Goal: Task Accomplishment & Management: Manage account settings

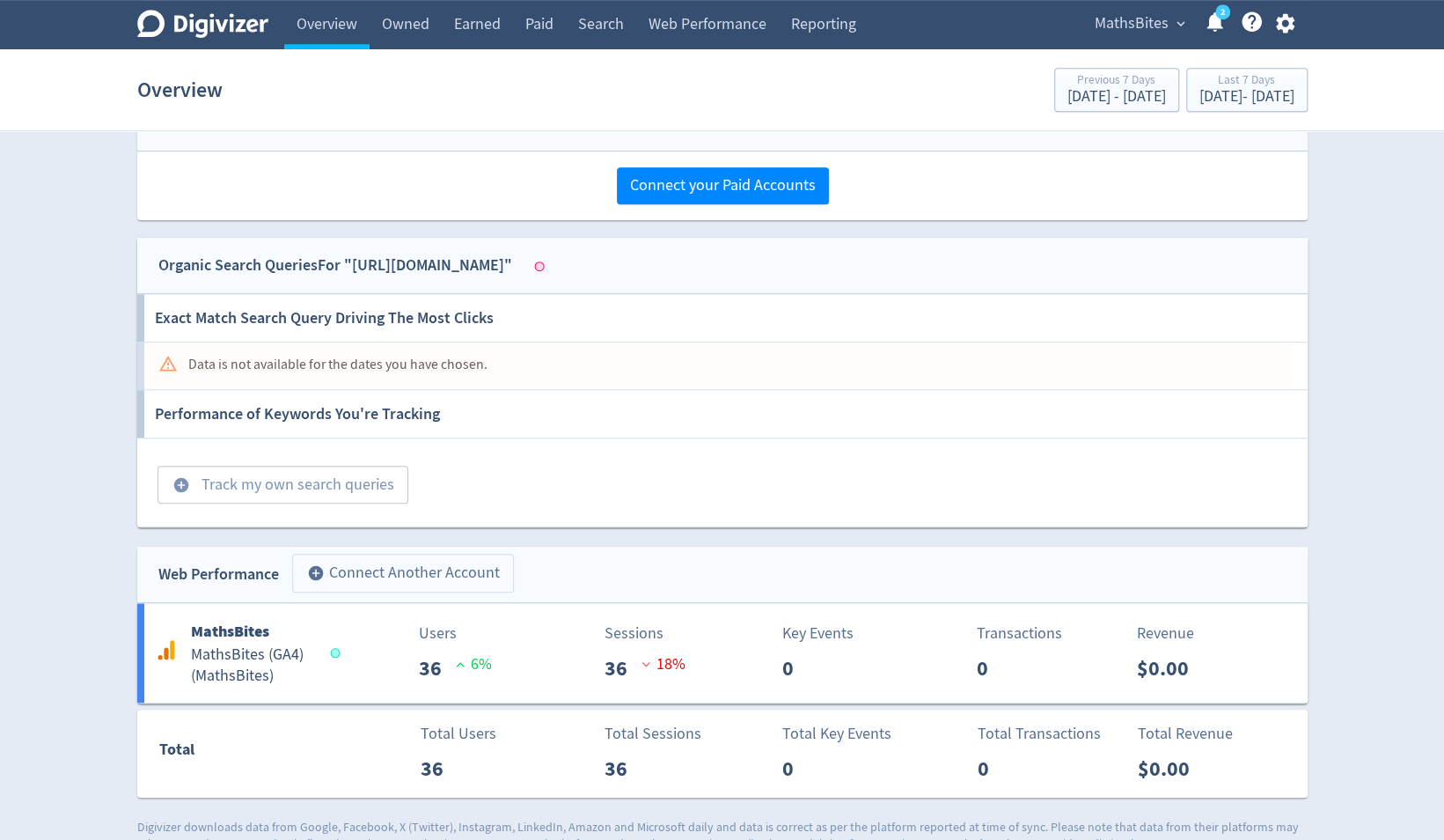
scroll to position [657, 0]
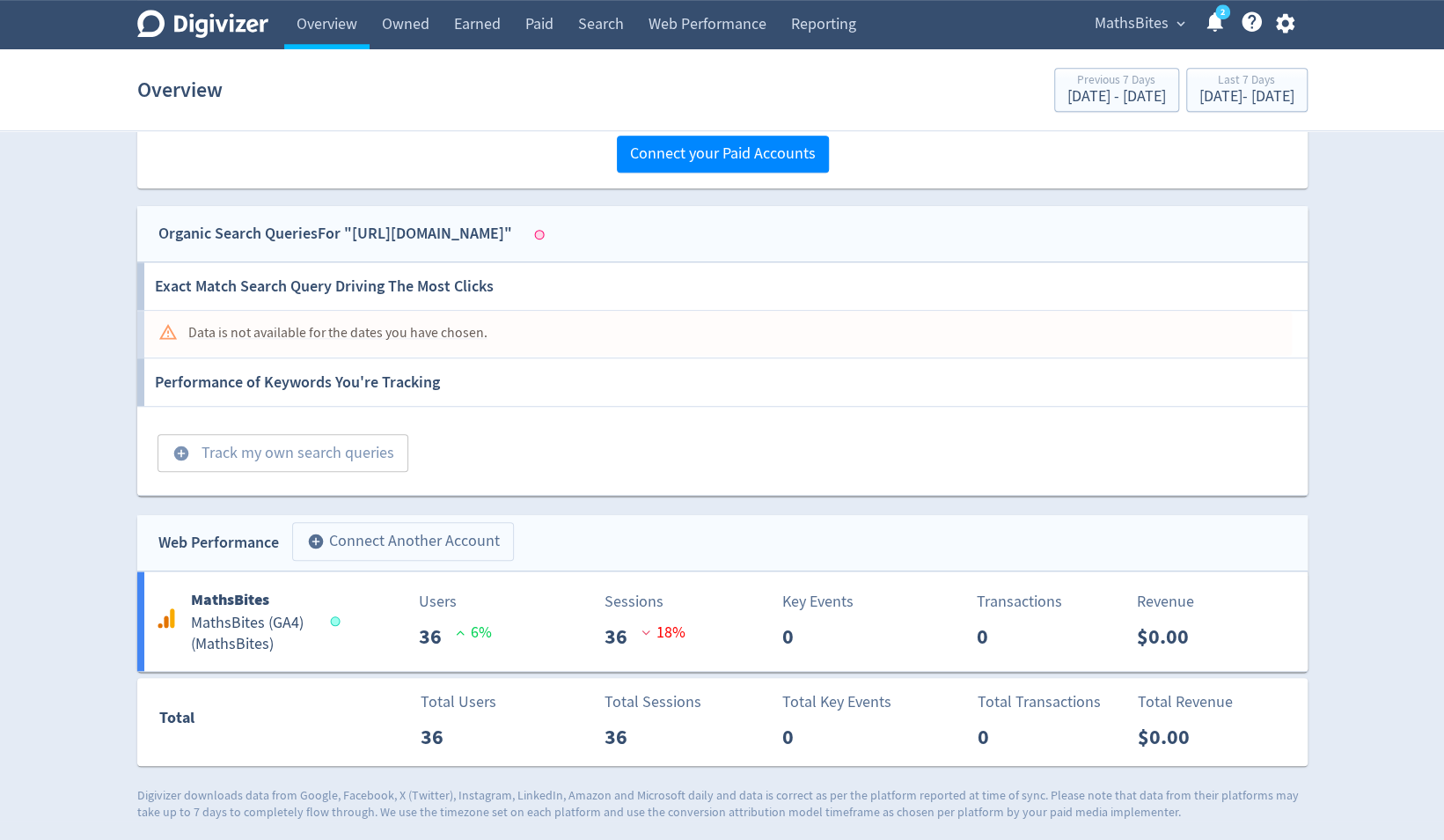
click at [412, 542] on button "add_circle Connect Another Account" at bounding box center [403, 541] width 222 height 39
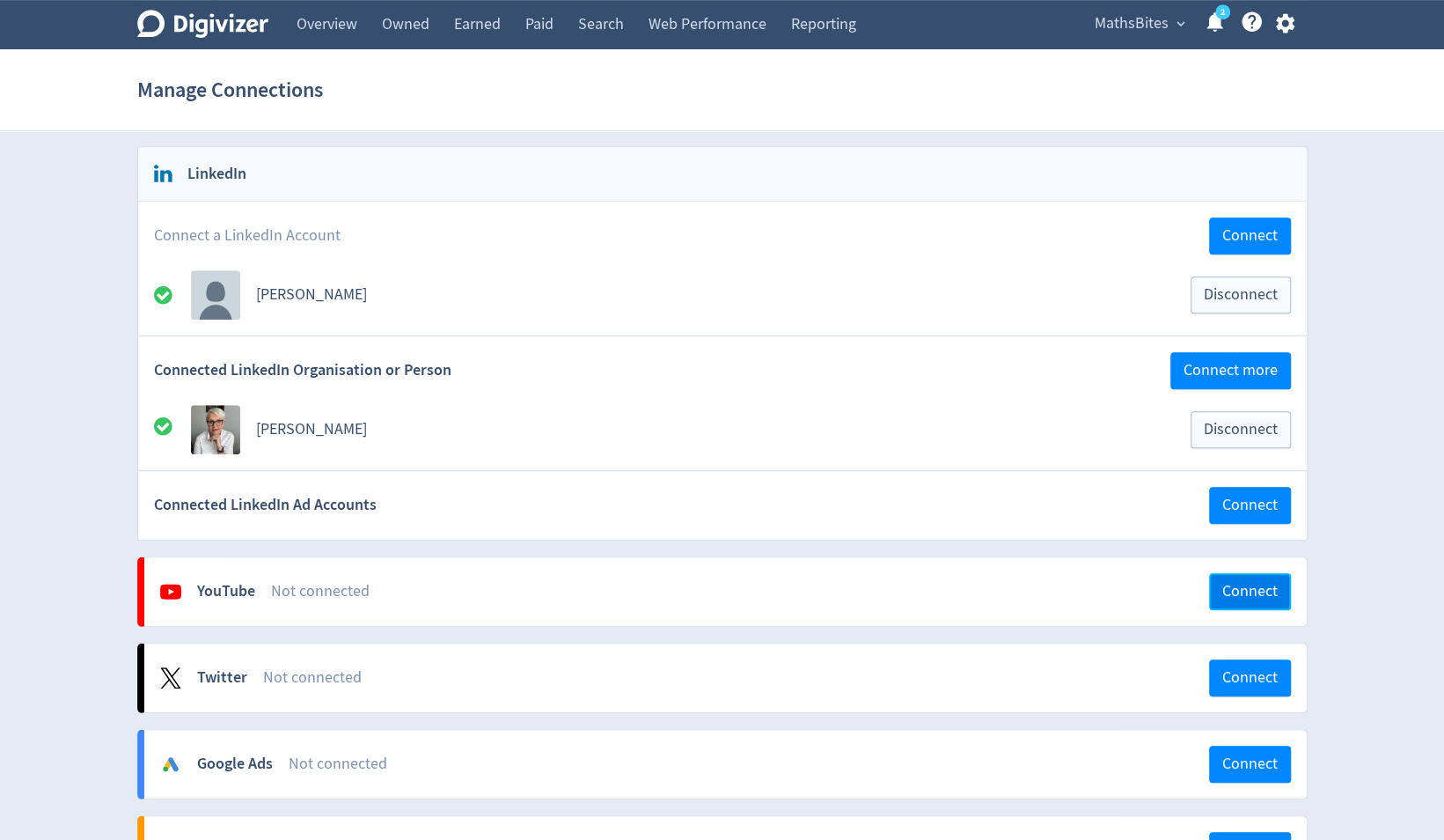
click at [1244, 584] on span "Connect" at bounding box center [1251, 592] width 56 height 16
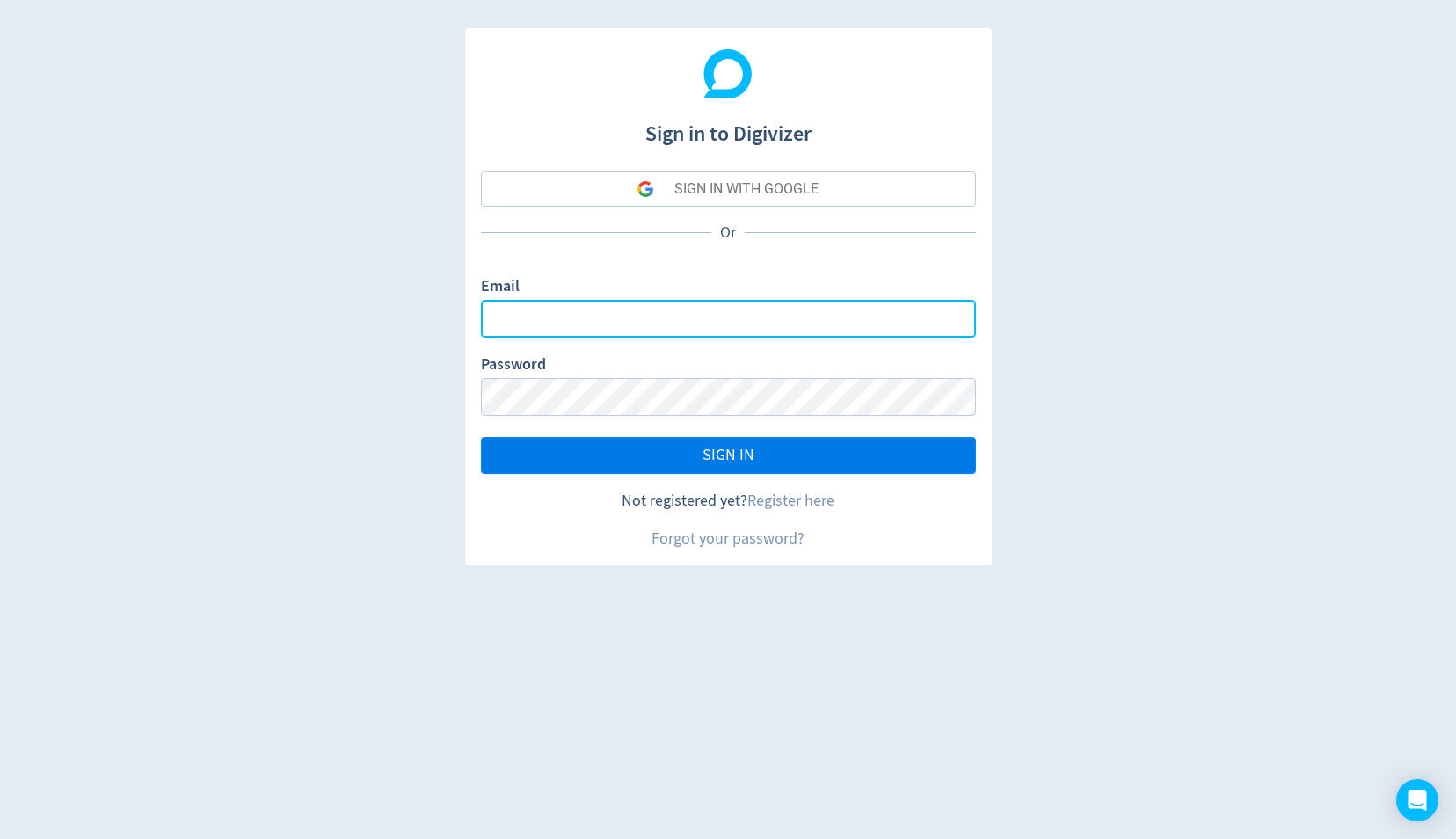
type input "[PERSON_NAME][EMAIL_ADDRESS][DOMAIN_NAME]"
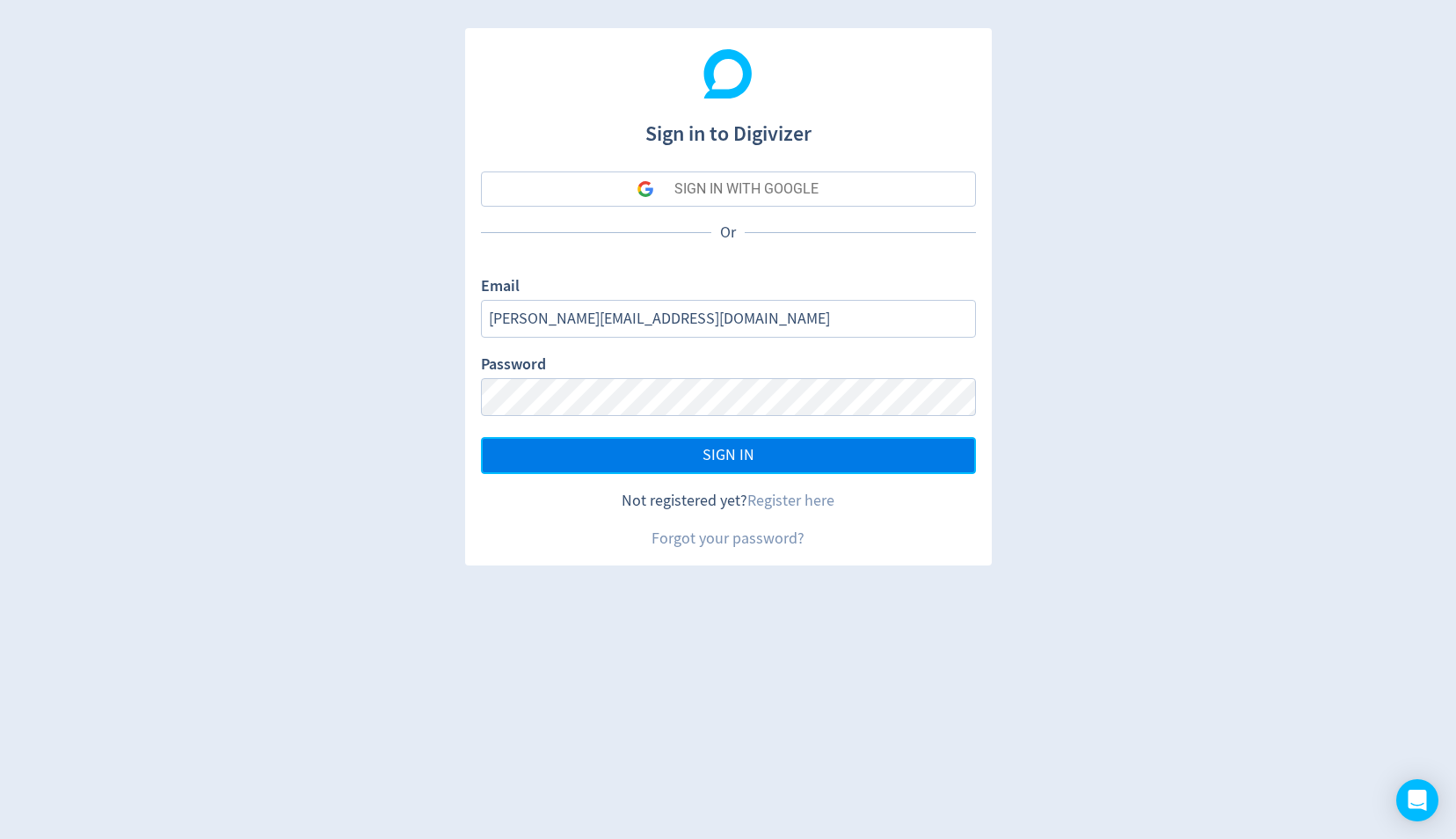
click at [743, 455] on span "SIGN IN" at bounding box center [728, 456] width 52 height 16
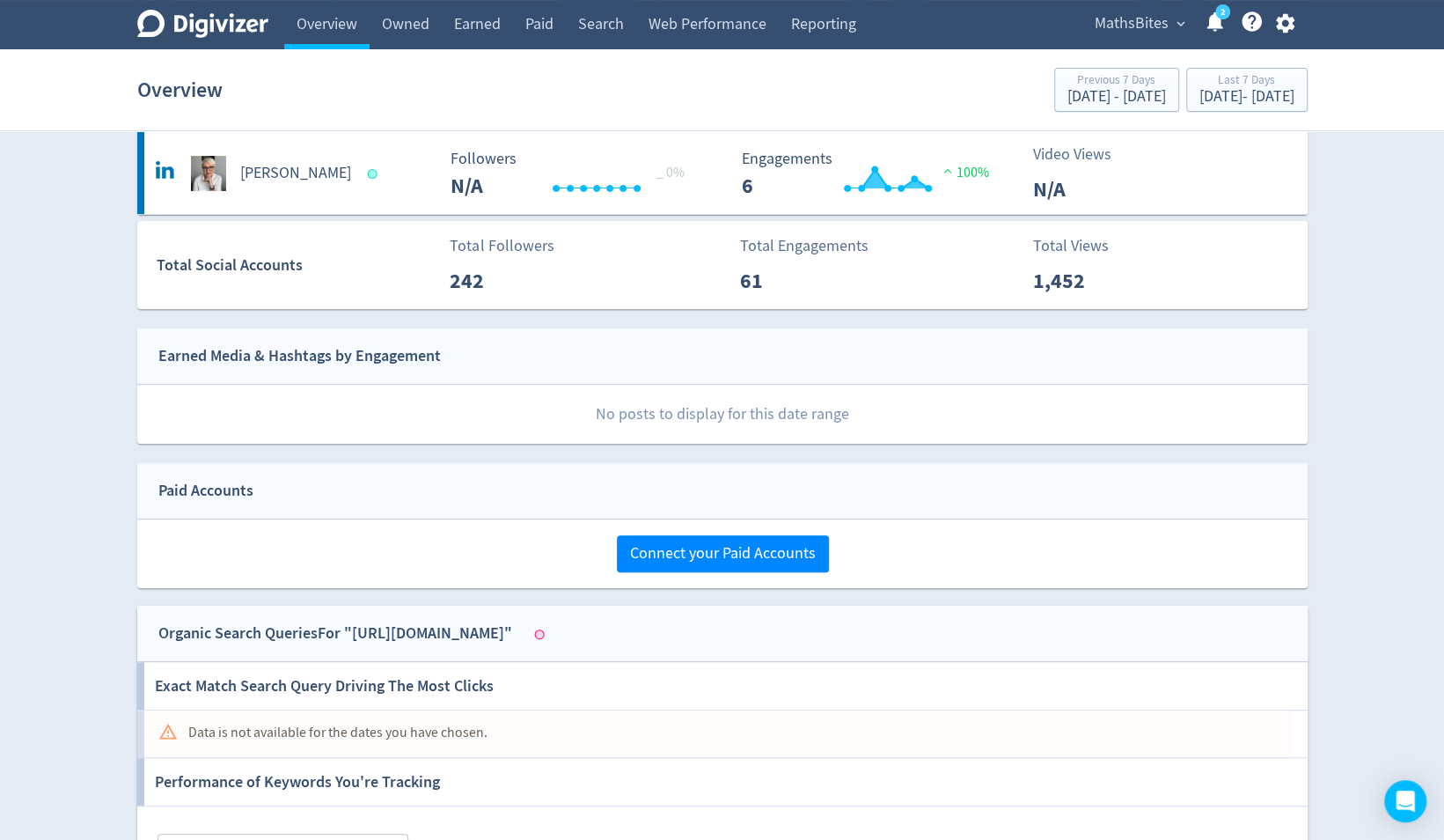
scroll to position [292, 0]
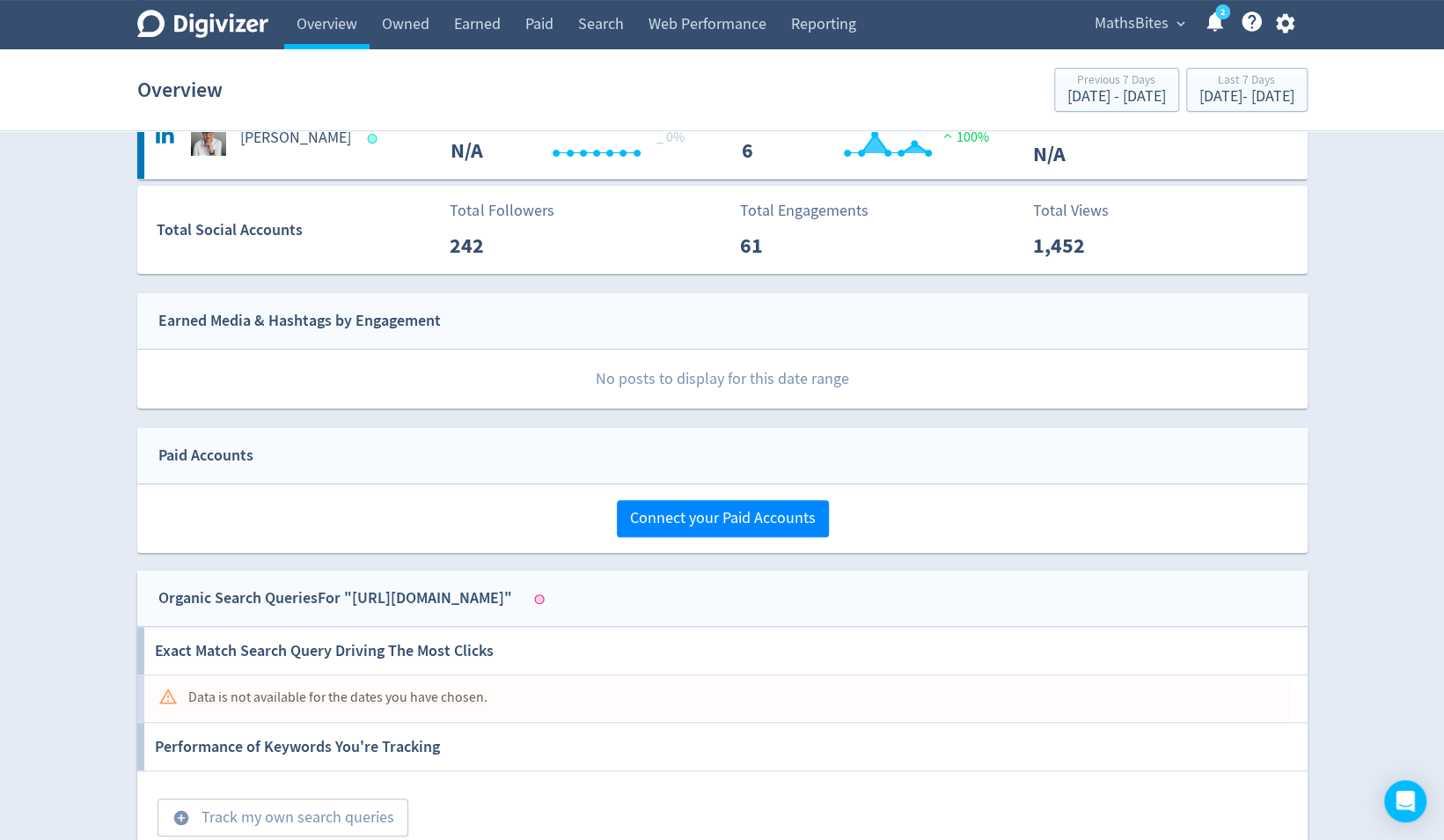
click at [544, 598] on div at bounding box center [539, 599] width 10 height 10
click at [416, 692] on div "Data is not available for the dates you have chosen." at bounding box center [338, 698] width 299 height 34
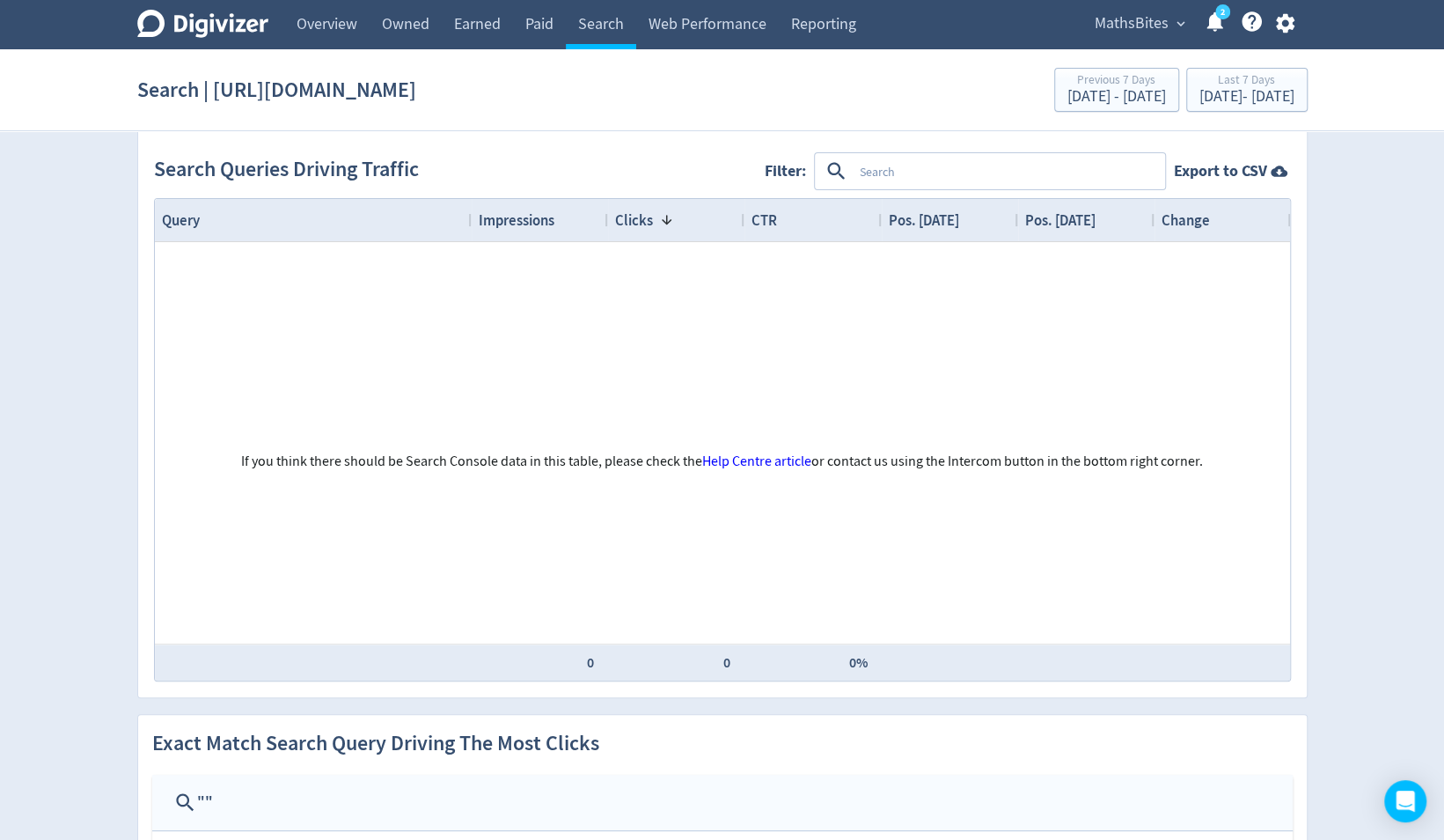
scroll to position [18, 0]
click at [777, 457] on link "Help Centre article" at bounding box center [757, 463] width 110 height 18
click at [1180, 27] on span "expand_more" at bounding box center [1181, 24] width 16 height 16
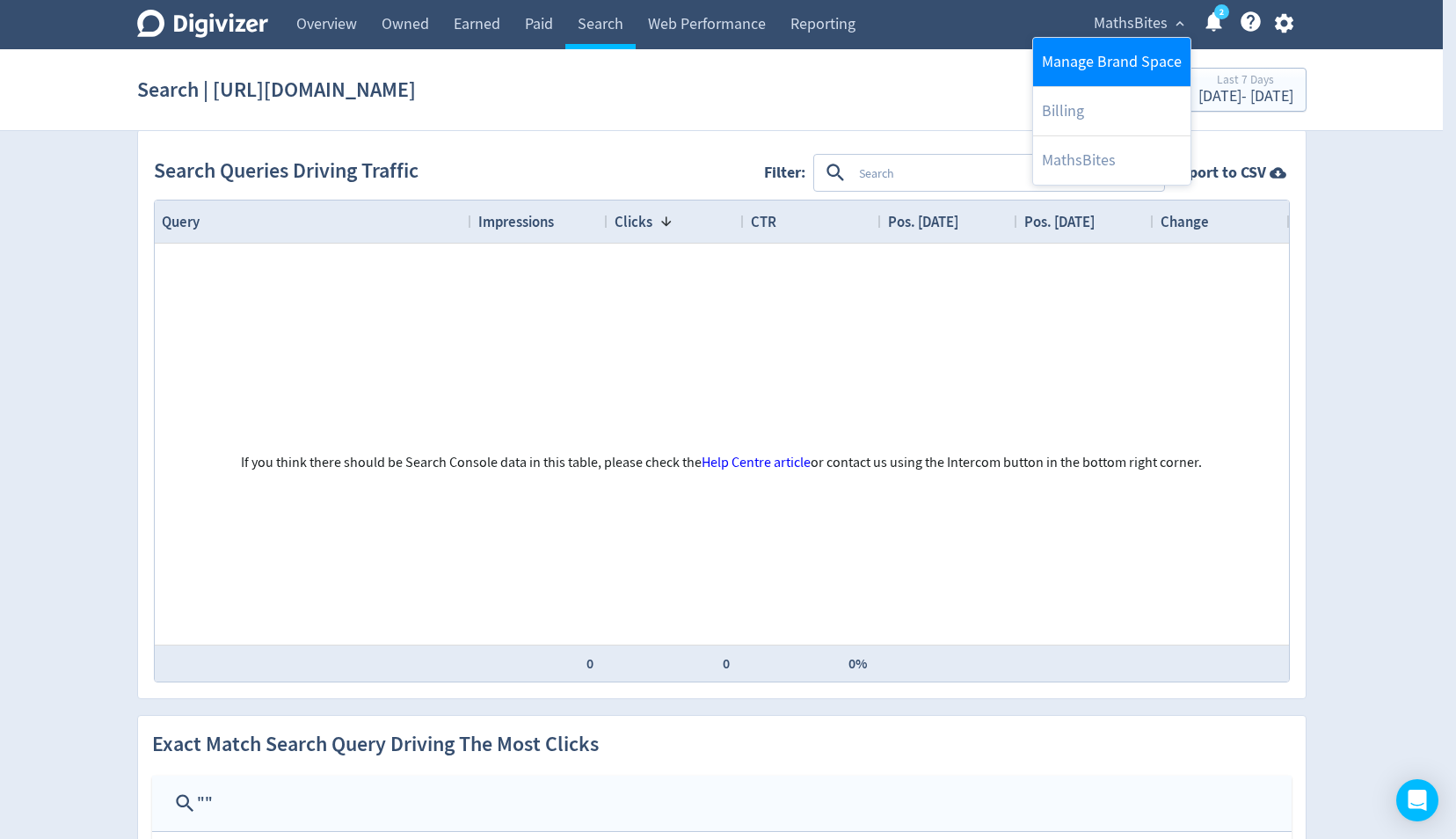
click at [1133, 65] on link "Manage Brand Space" at bounding box center [1112, 62] width 157 height 49
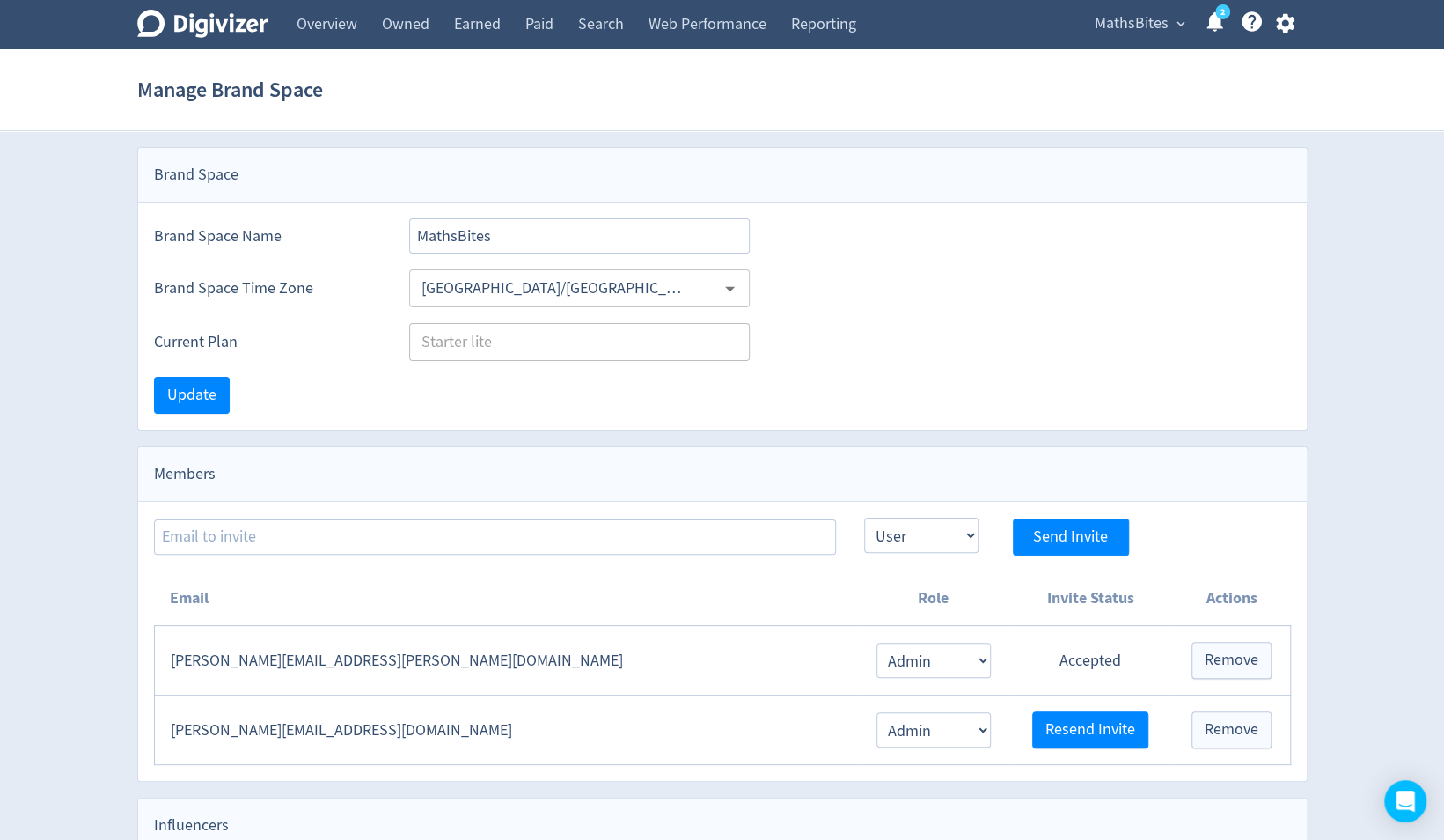
click at [1154, 28] on span "MathsBites" at bounding box center [1132, 24] width 74 height 28
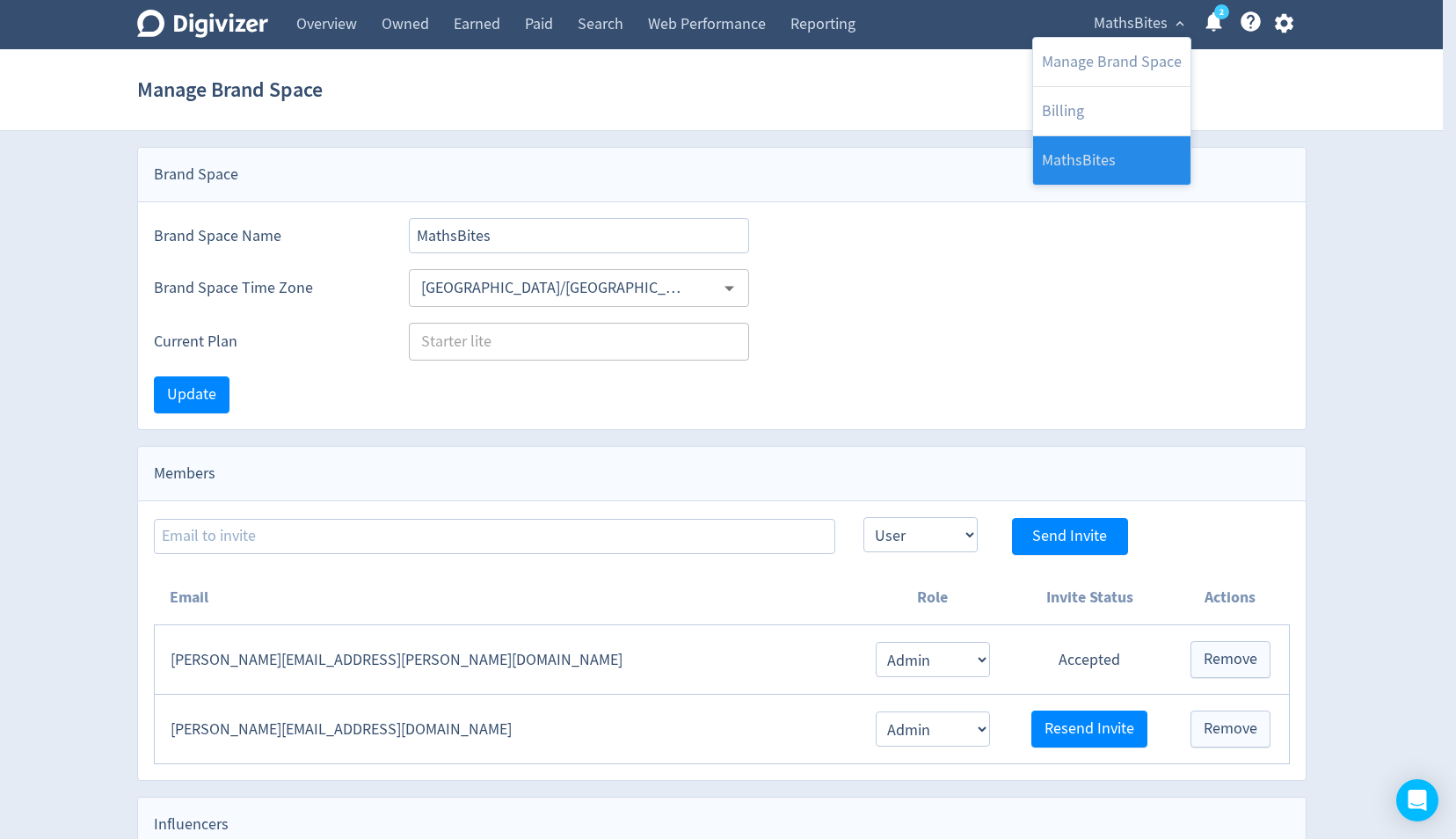
click at [1104, 154] on link "MathsBites" at bounding box center [1112, 160] width 157 height 49
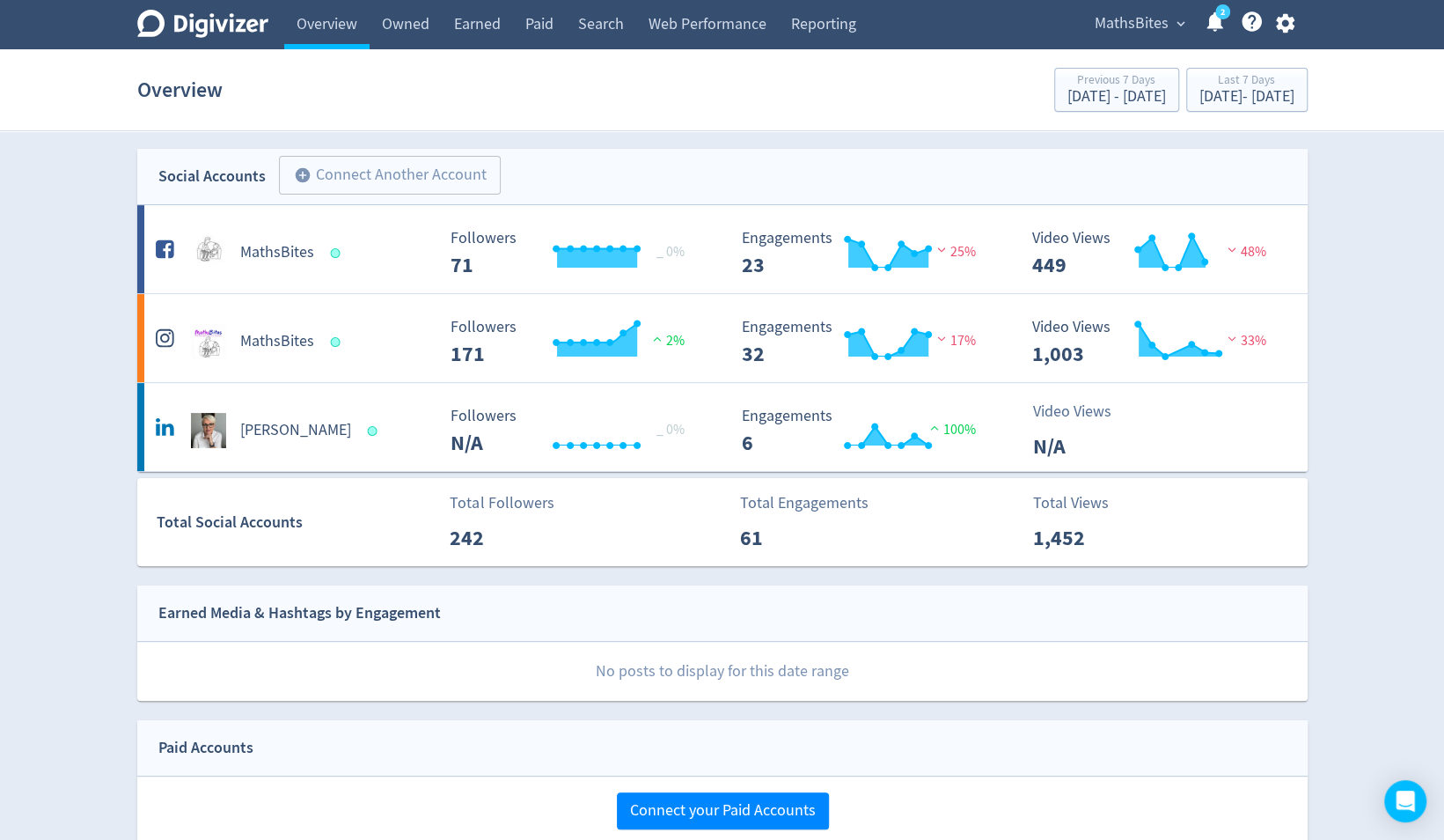
click at [1285, 24] on icon "button" at bounding box center [1286, 23] width 24 height 24
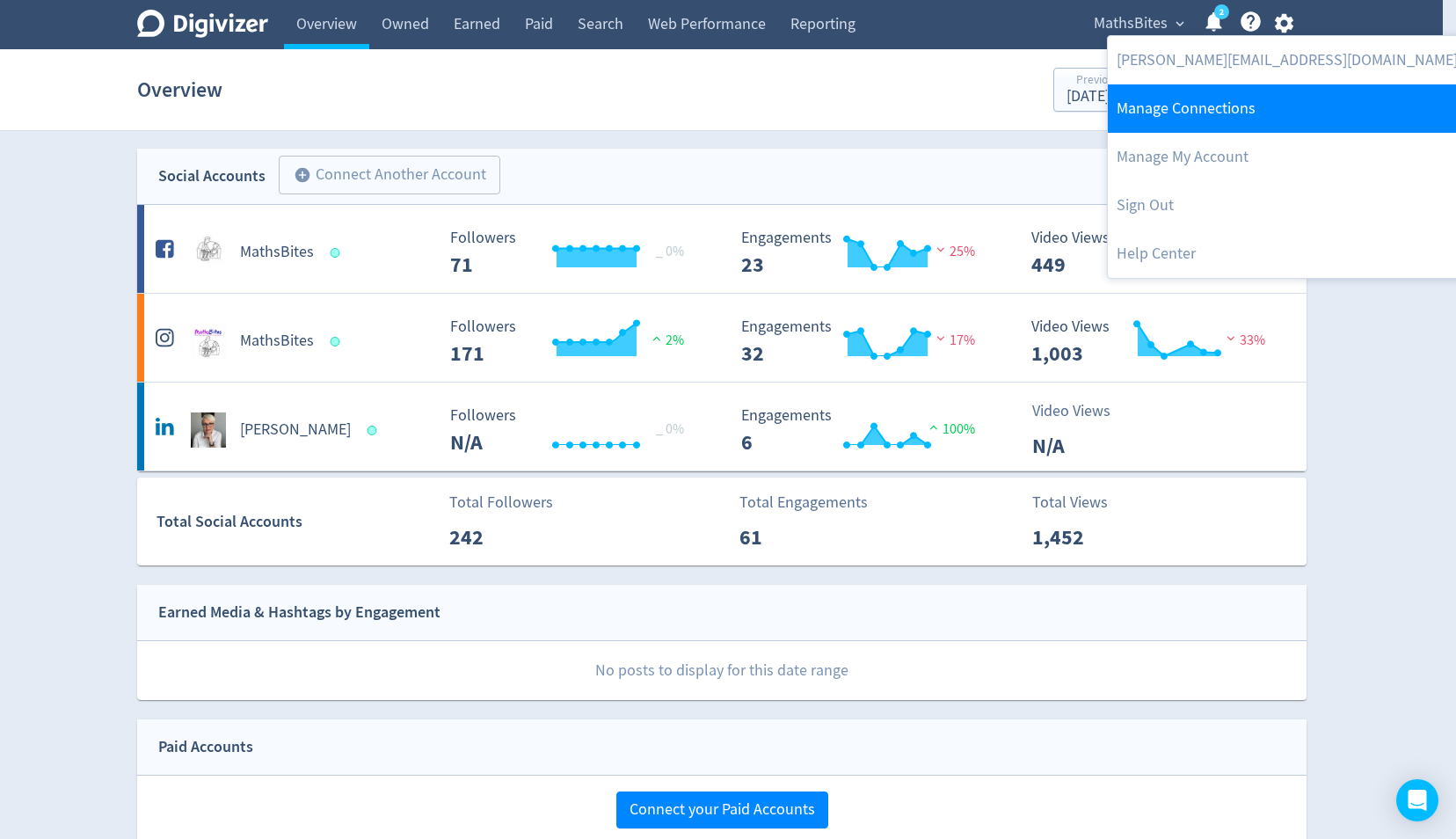
click at [1242, 103] on link "Manage Connections" at bounding box center [1287, 108] width 358 height 49
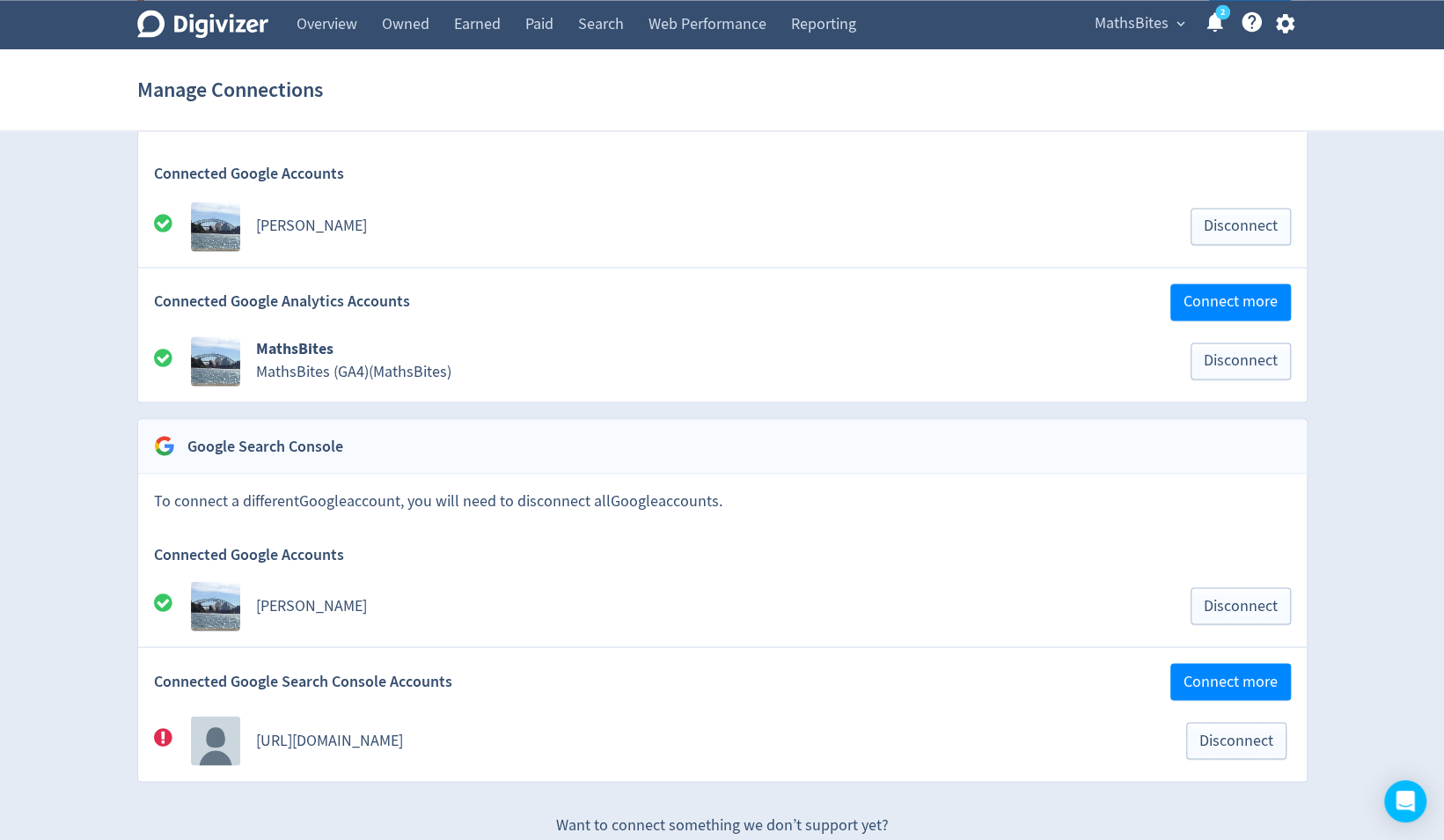
scroll to position [1781, 0]
click at [1227, 672] on span "Connect more" at bounding box center [1231, 680] width 94 height 16
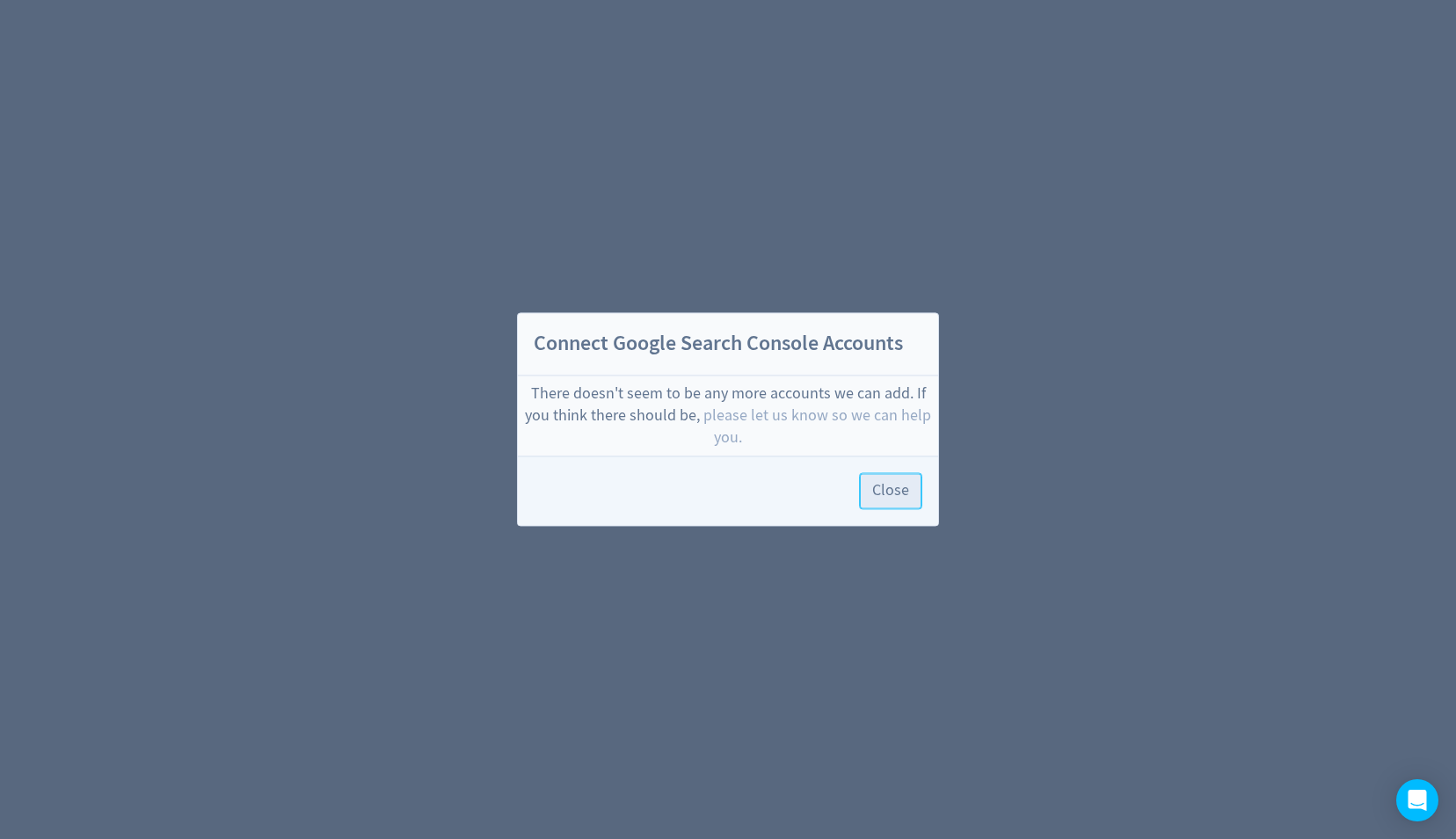
click at [891, 496] on span "Close" at bounding box center [890, 492] width 37 height 16
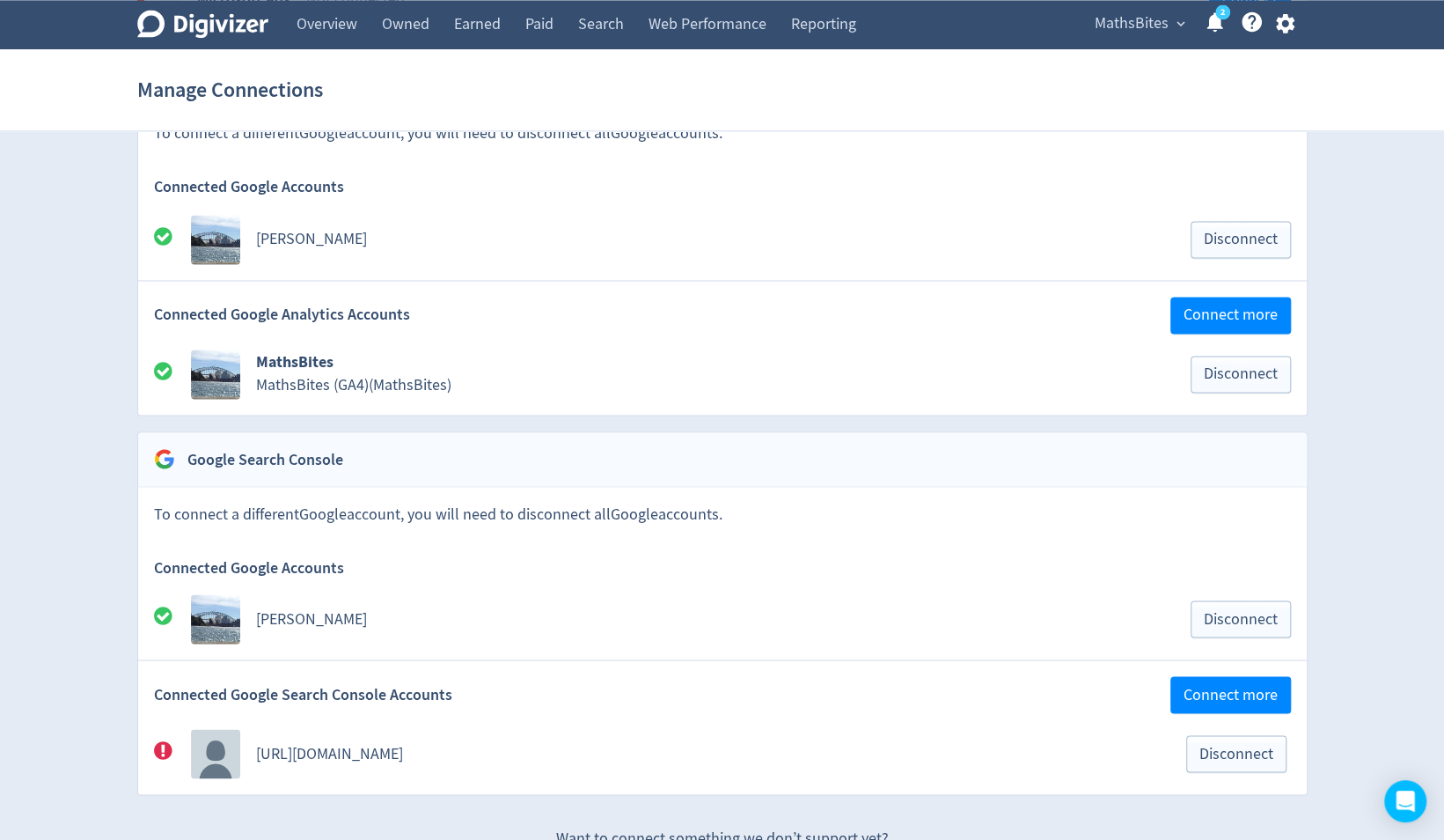
scroll to position [1835, 0]
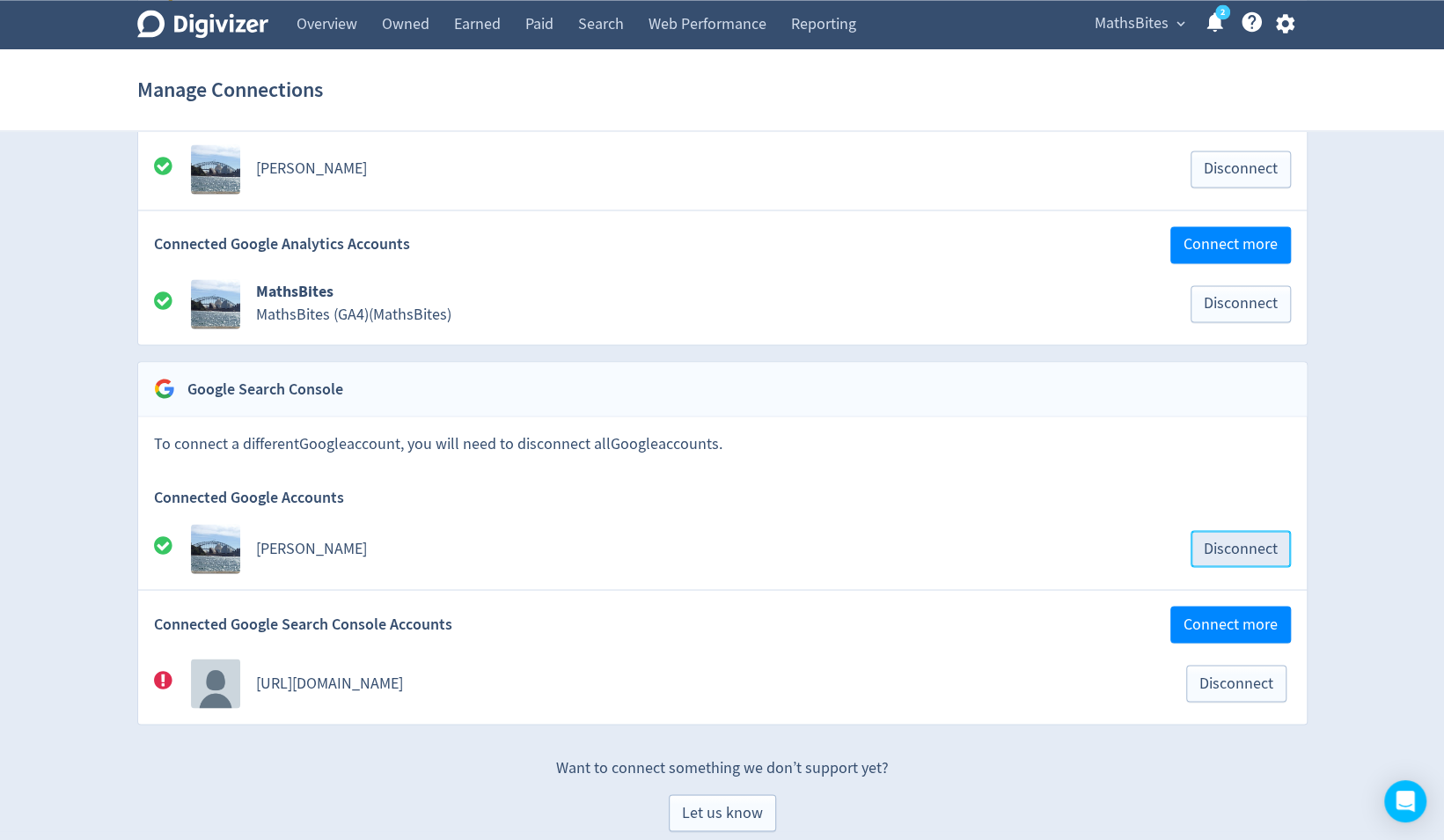
click at [1233, 530] on button "Disconnect" at bounding box center [1241, 548] width 101 height 37
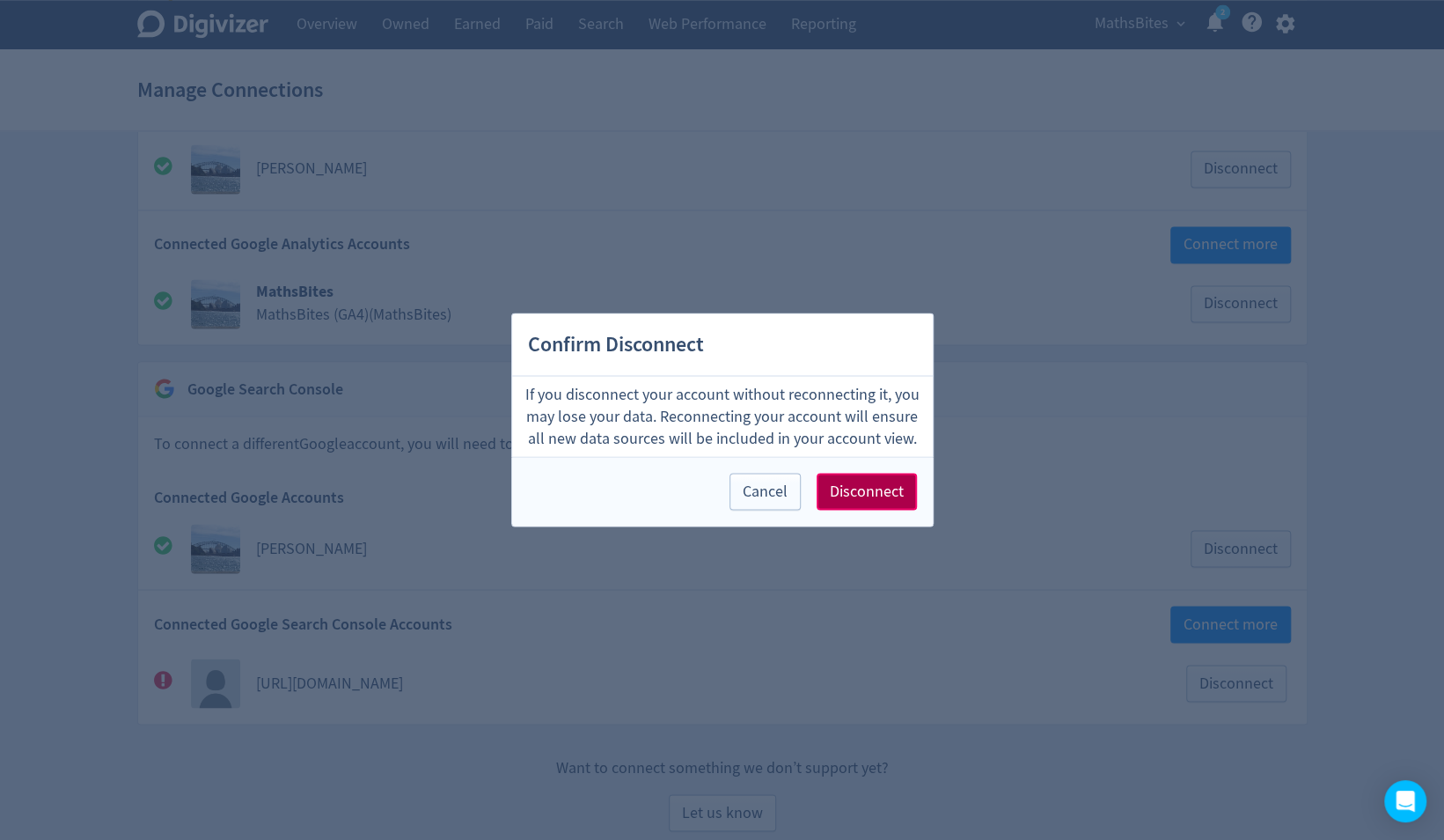
click at [878, 486] on span "Disconnect" at bounding box center [867, 492] width 74 height 16
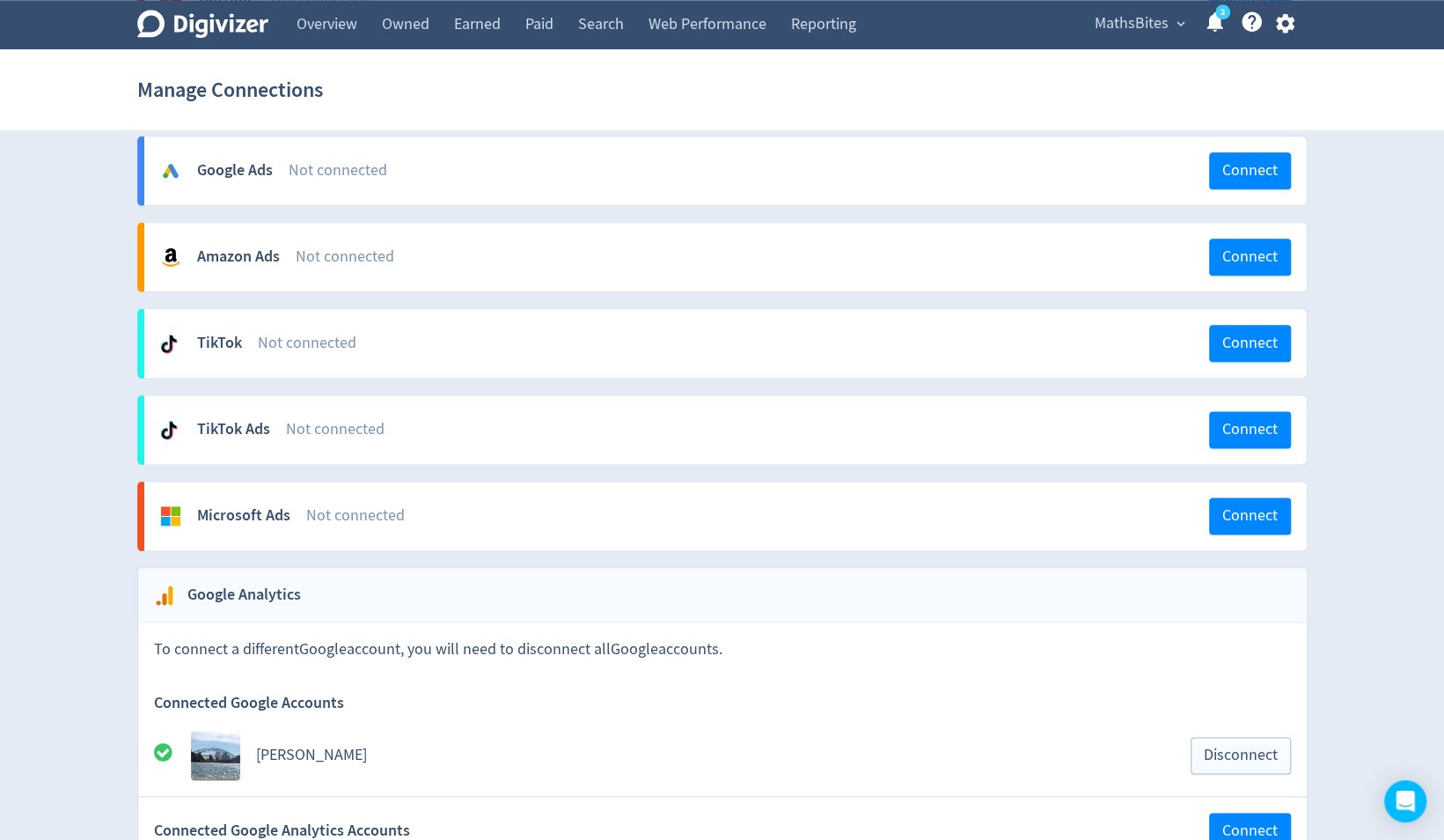
scroll to position [1477, 0]
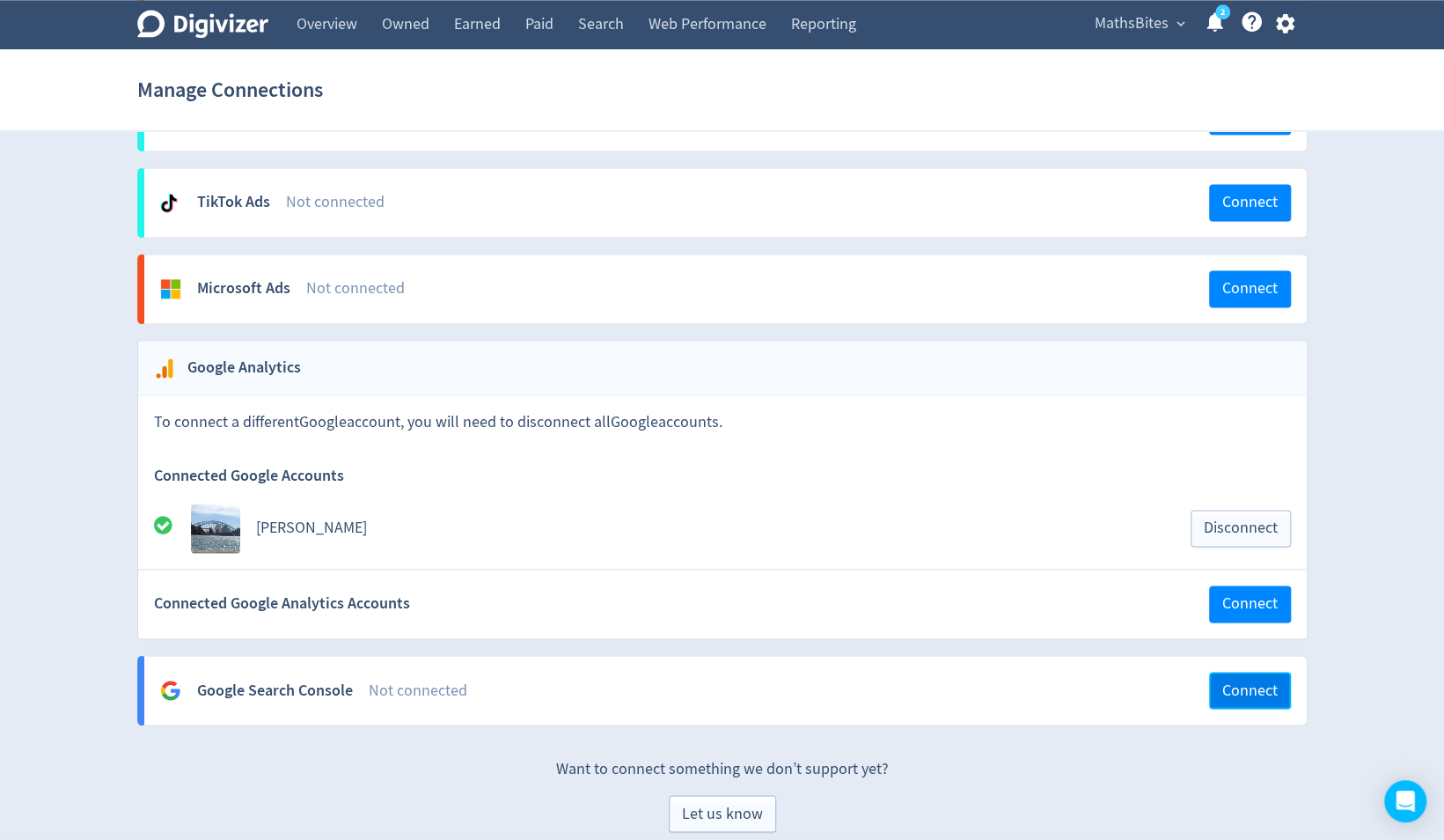
click at [1258, 682] on span "Connect" at bounding box center [1251, 690] width 56 height 16
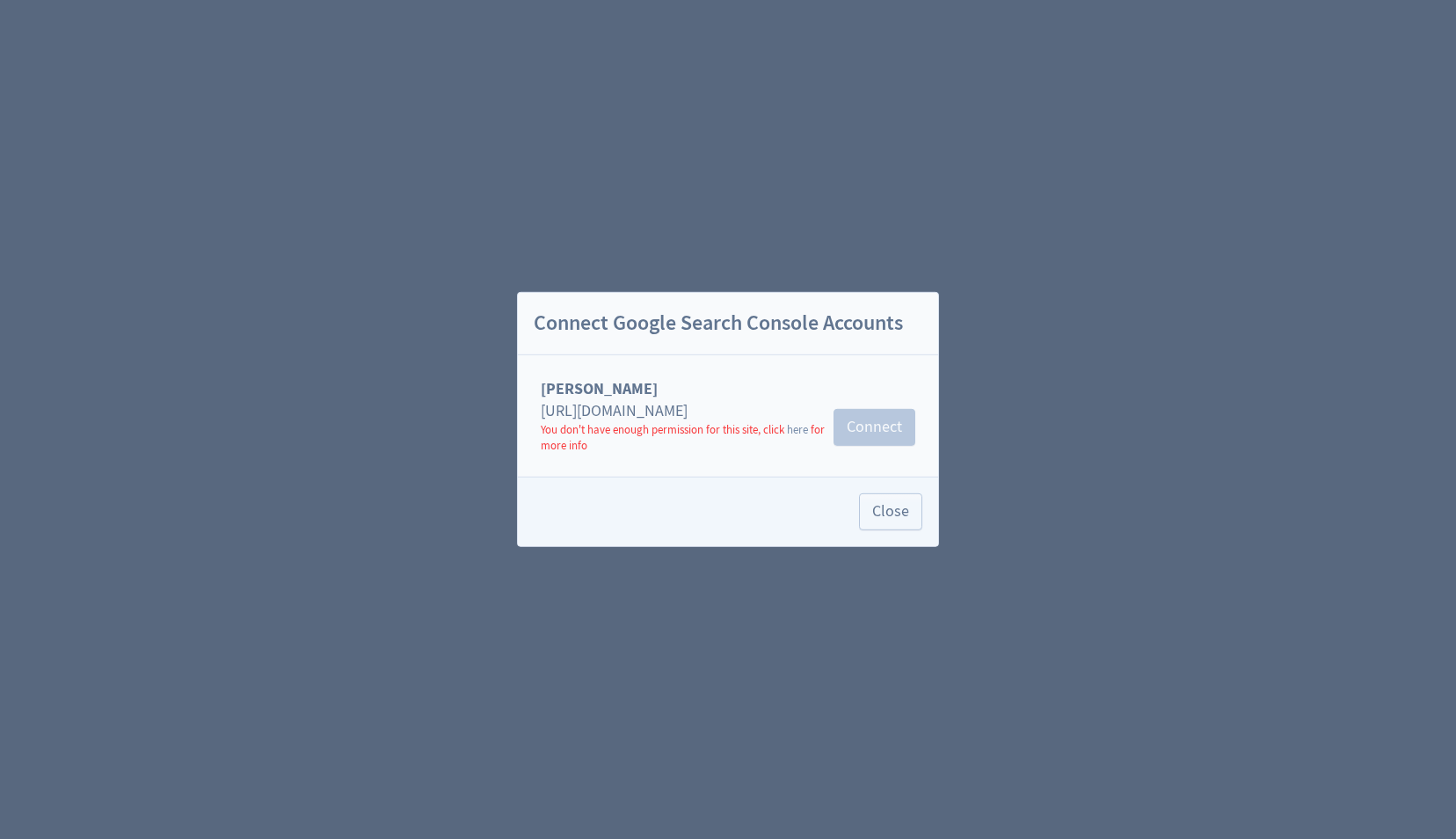
click at [795, 431] on link "here" at bounding box center [796, 429] width 21 height 15
click at [883, 512] on span "Close" at bounding box center [890, 512] width 37 height 16
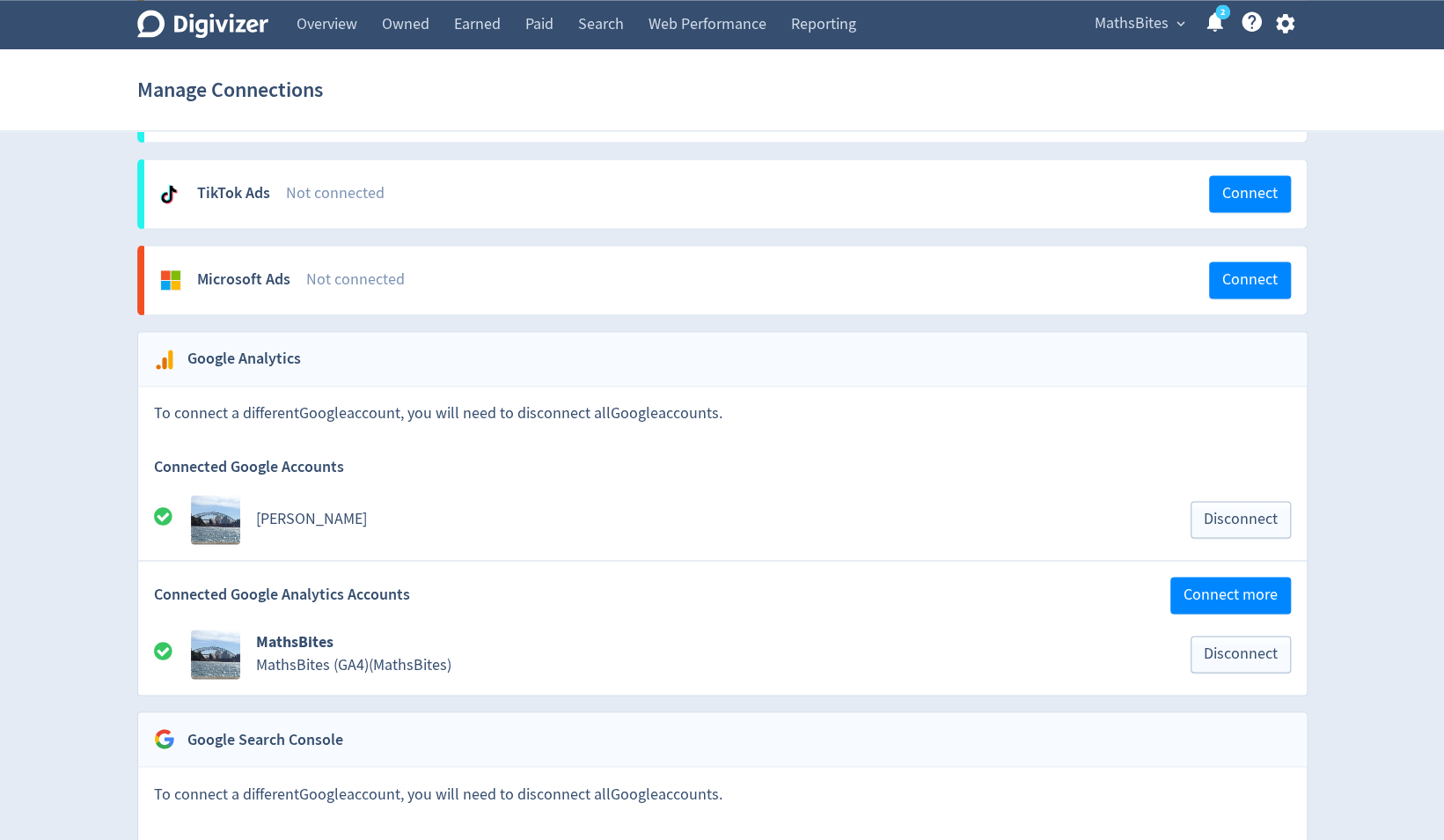
scroll to position [1771, 0]
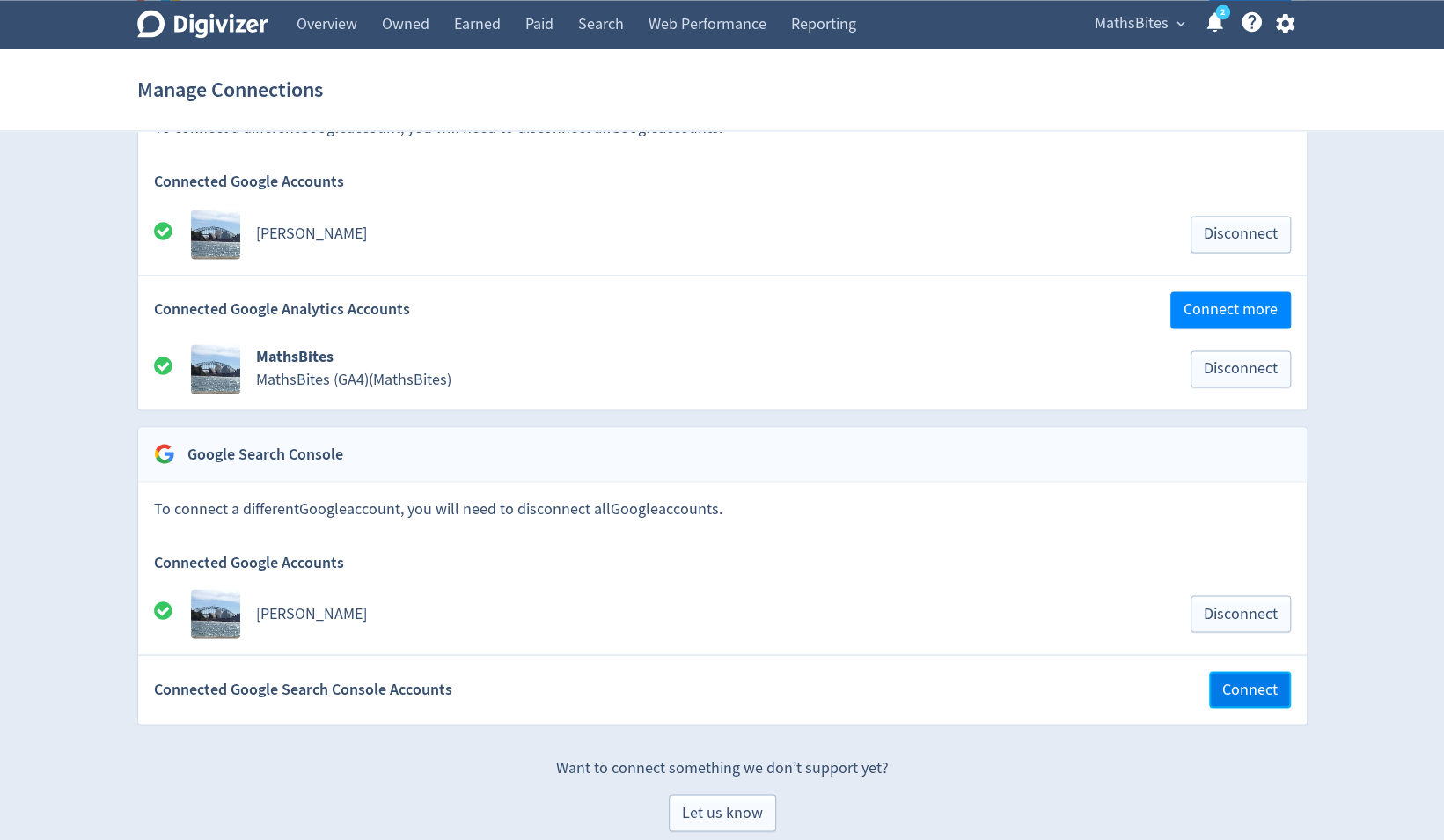
click at [1272, 682] on span "Connect" at bounding box center [1251, 690] width 56 height 16
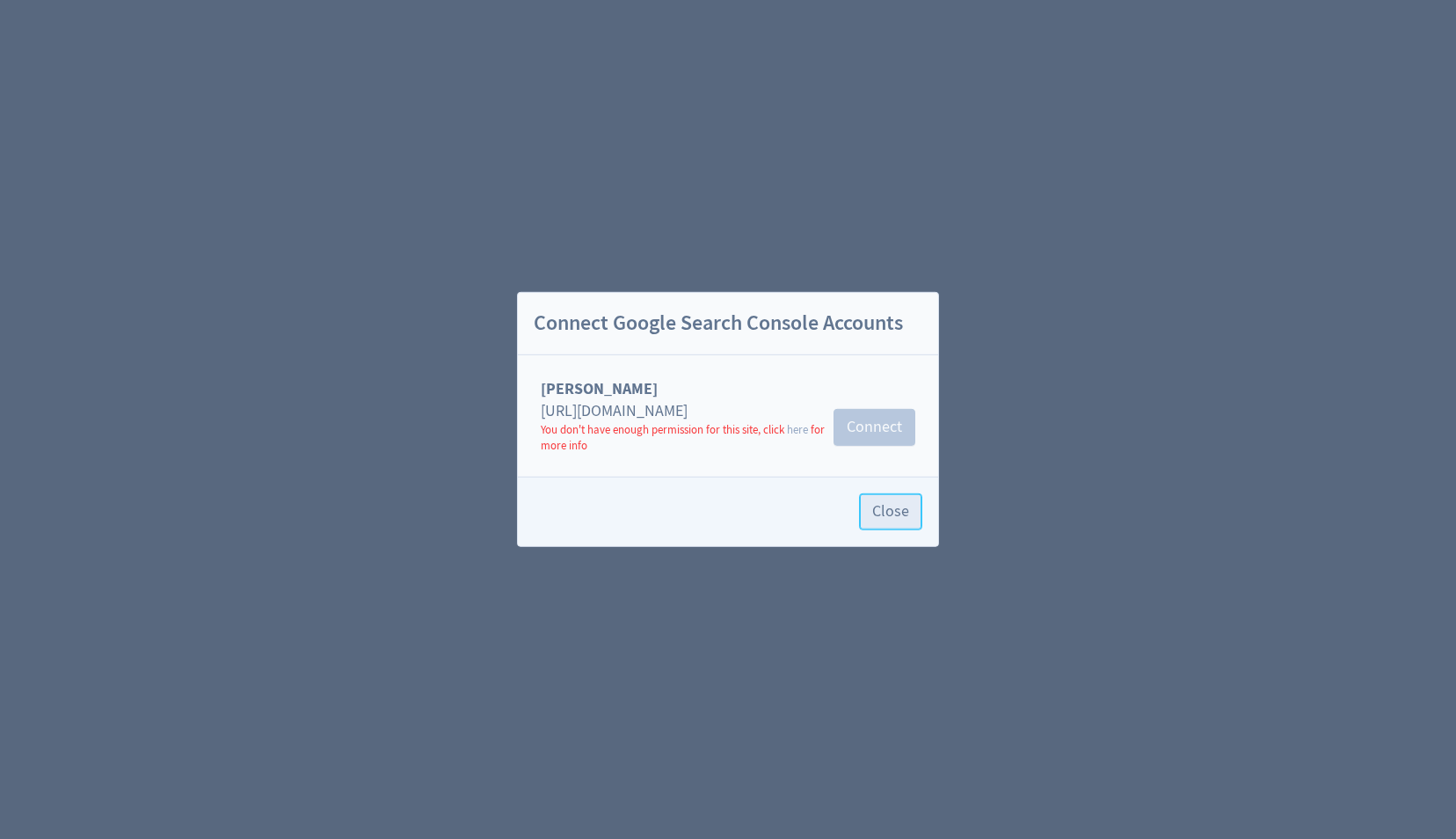
click at [884, 508] on span "Close" at bounding box center [890, 512] width 37 height 16
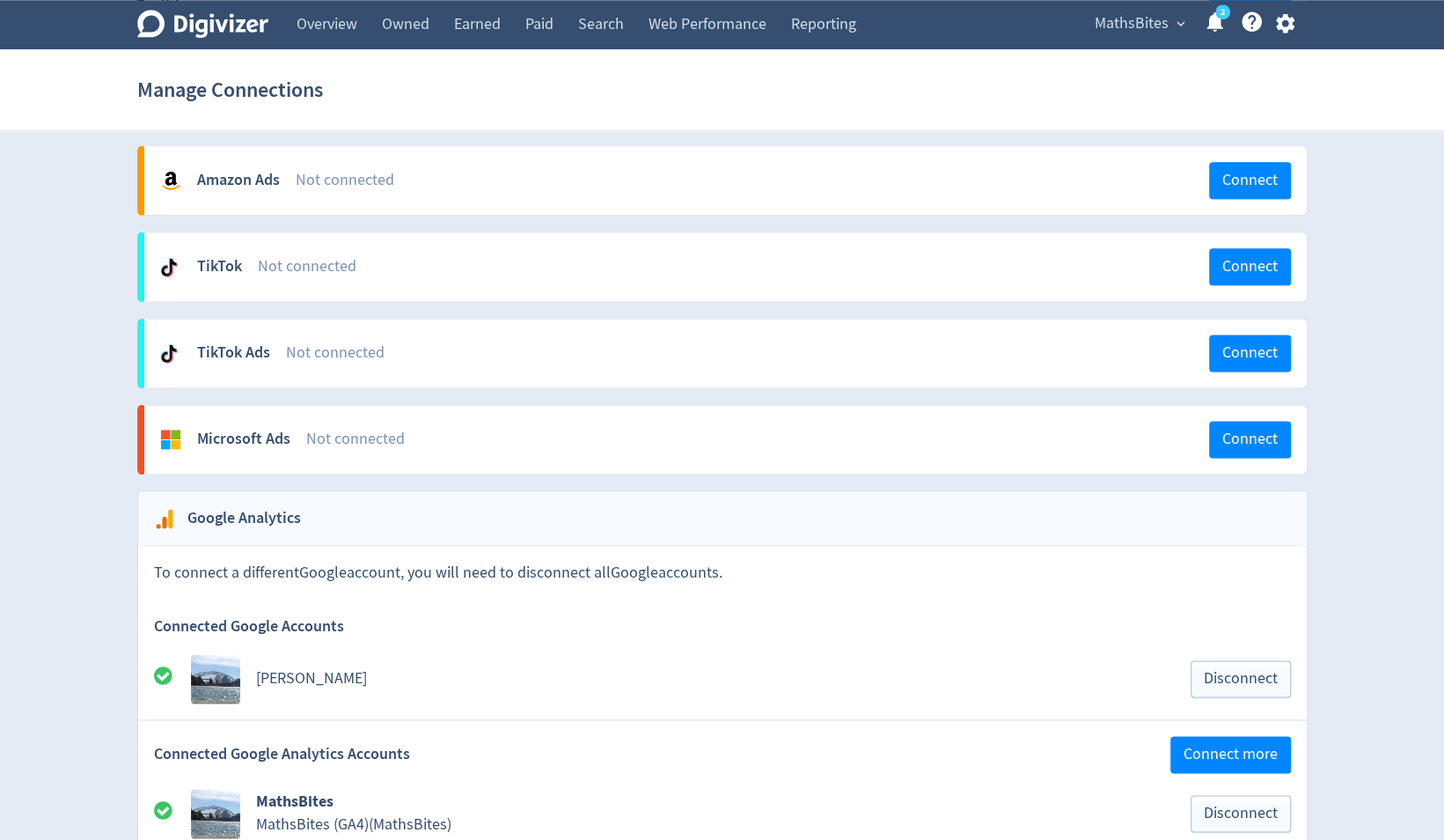
scroll to position [1771, 0]
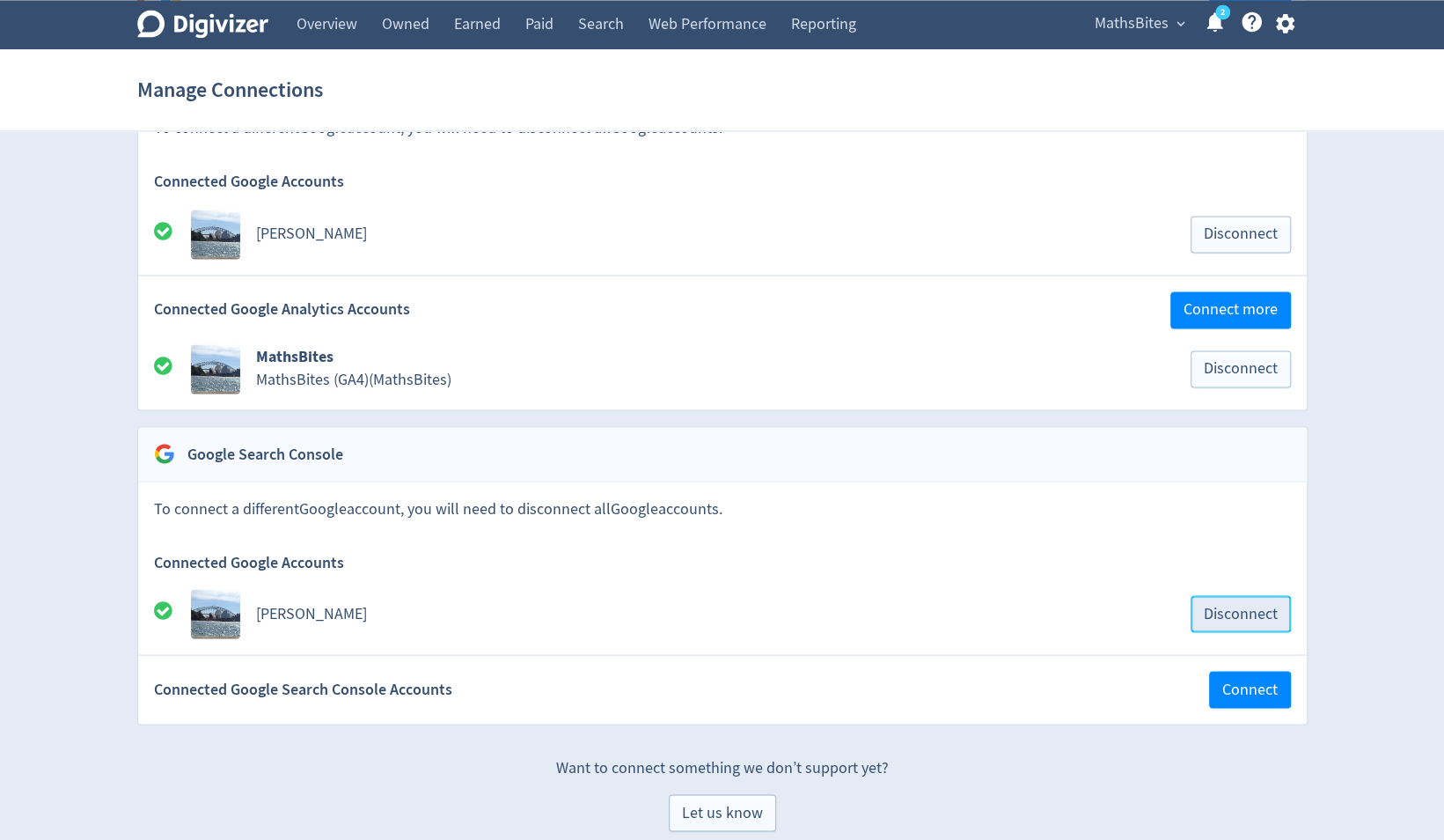
click at [1232, 606] on span "Disconnect" at bounding box center [1241, 614] width 74 height 16
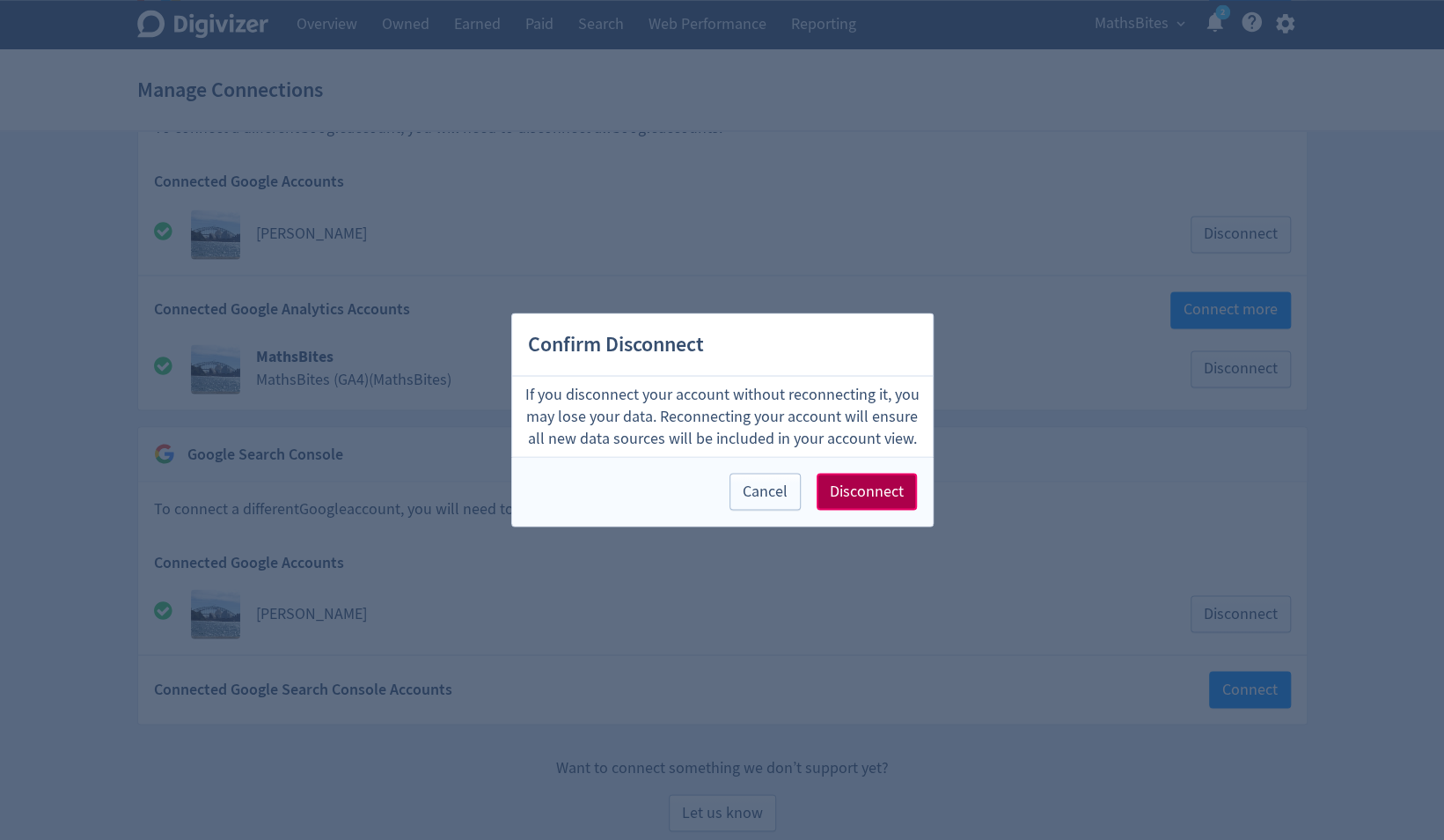
click at [880, 486] on span "Disconnect" at bounding box center [867, 492] width 74 height 16
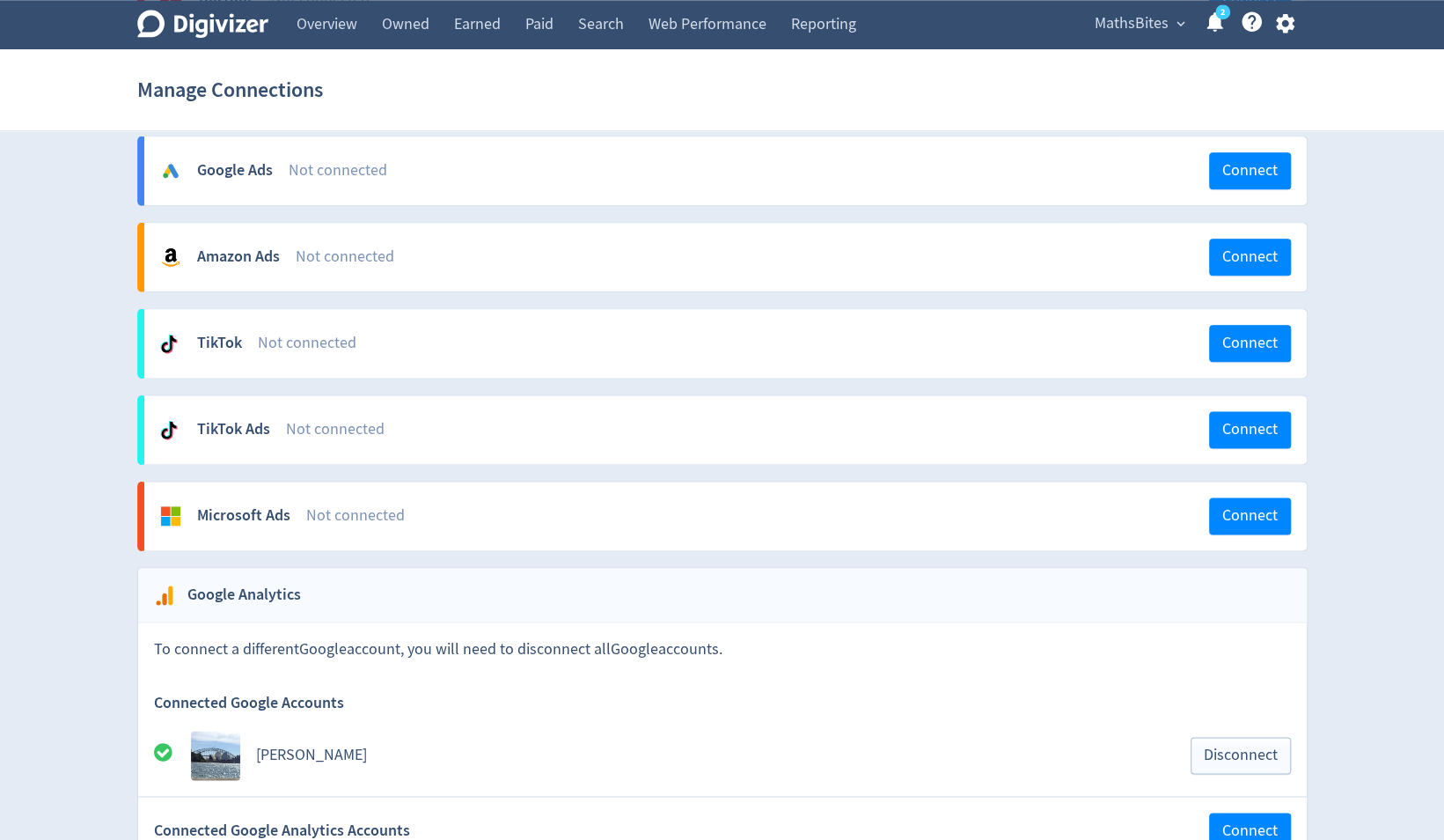
scroll to position [1477, 0]
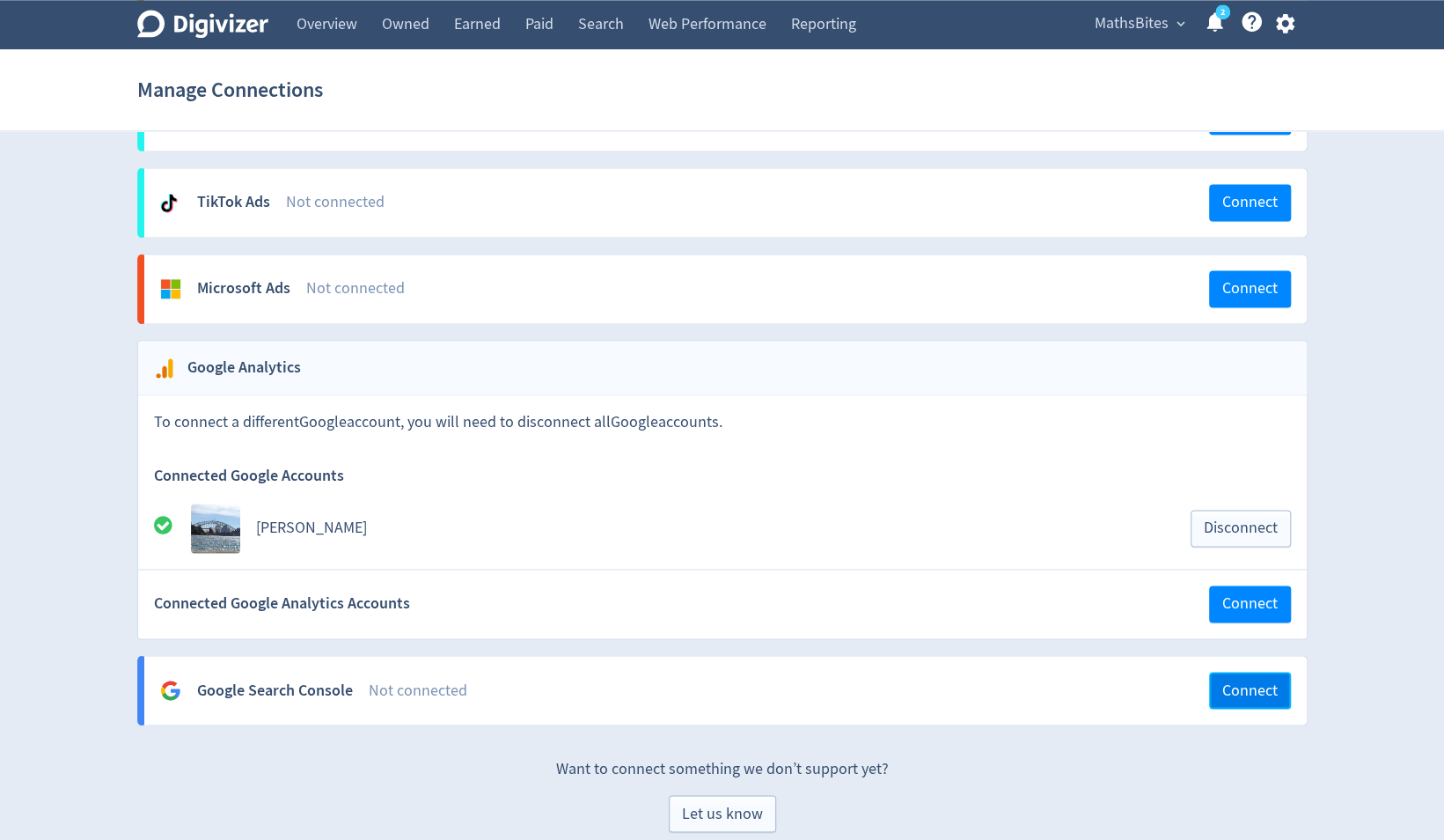
click at [1261, 682] on span "Connect" at bounding box center [1251, 690] width 56 height 16
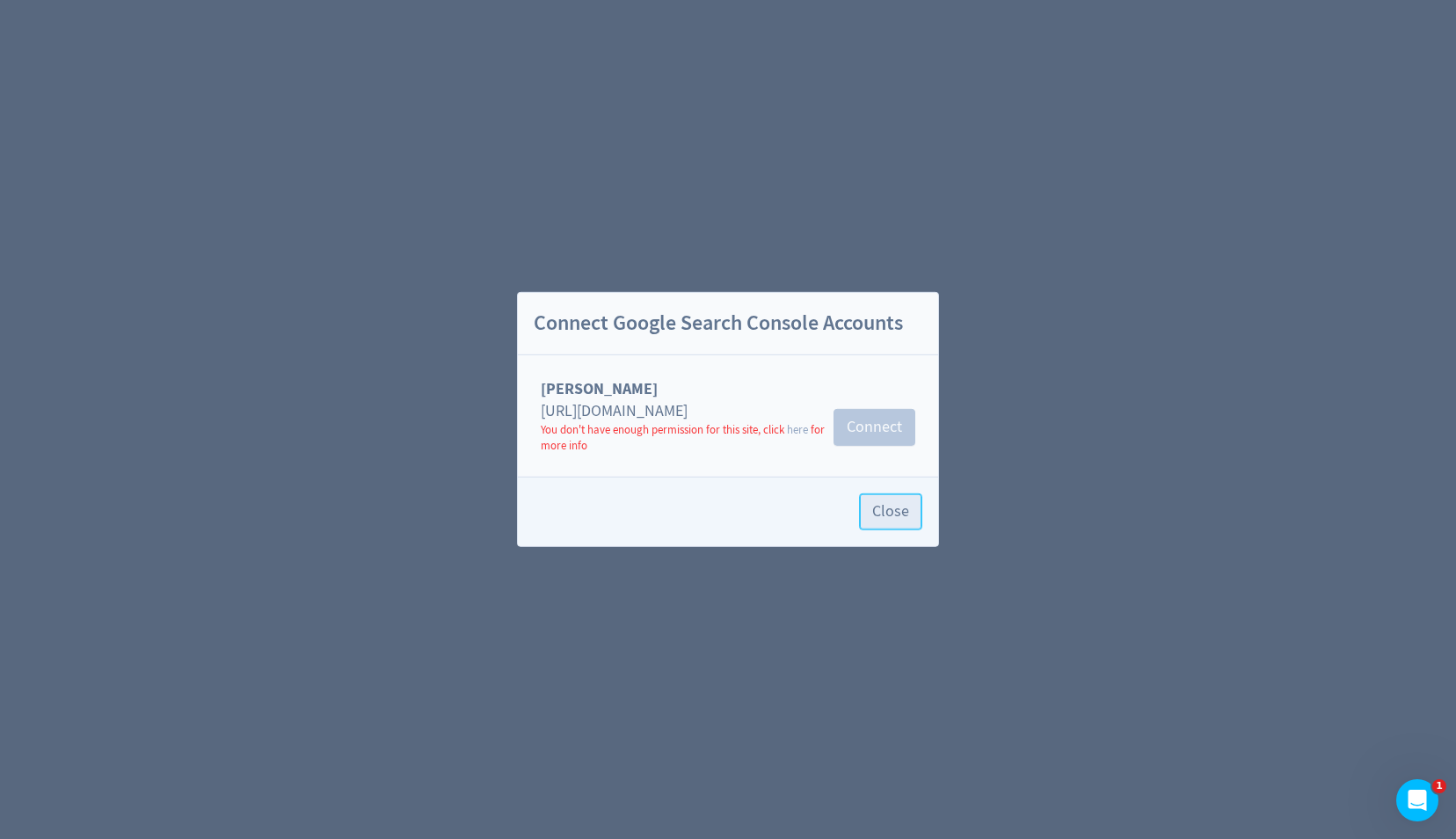
click at [893, 519] on span "Close" at bounding box center [890, 512] width 37 height 16
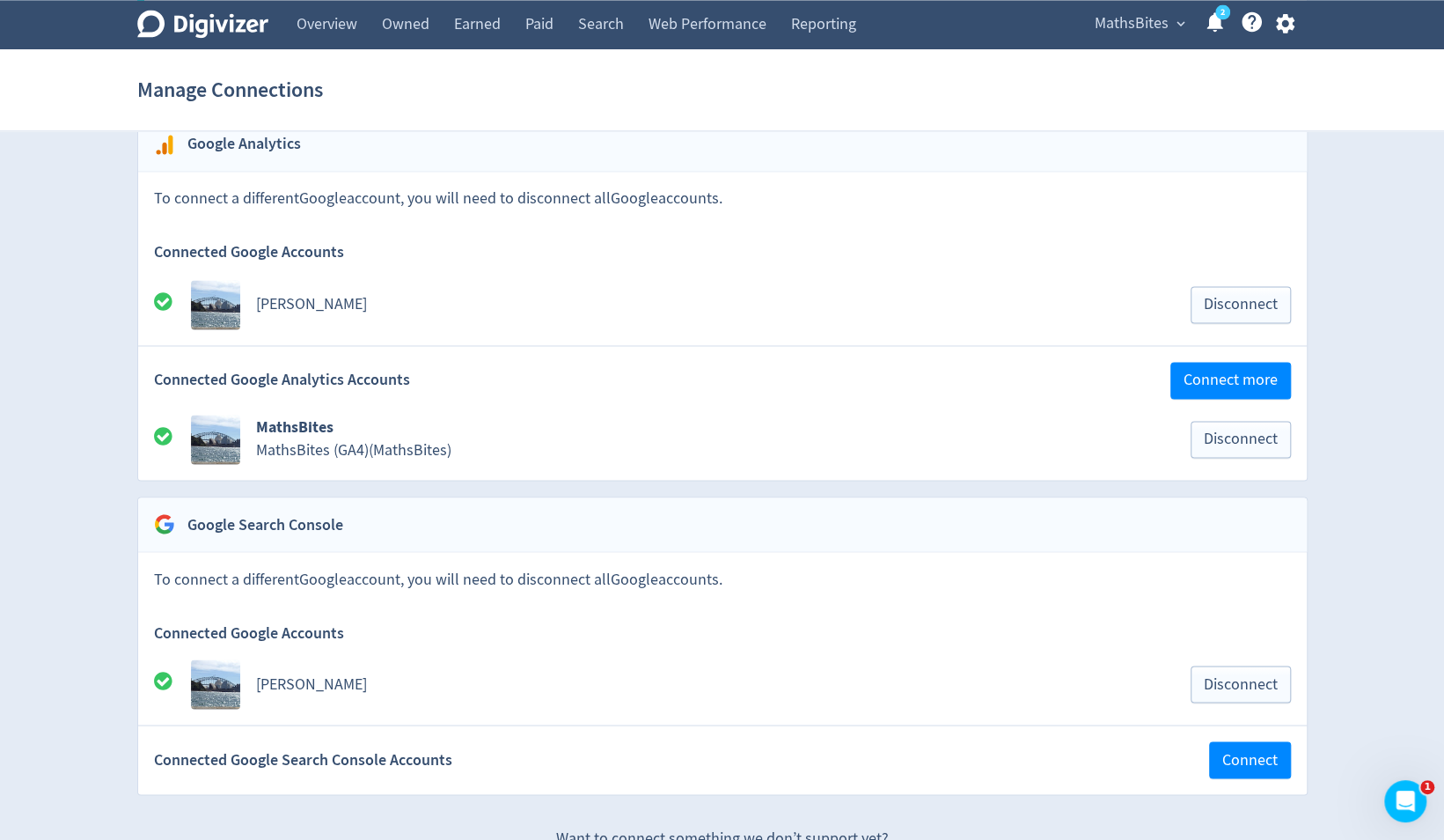
scroll to position [1700, 0]
click at [1406, 794] on icon "Open Intercom Messenger" at bounding box center [1403, 798] width 29 height 29
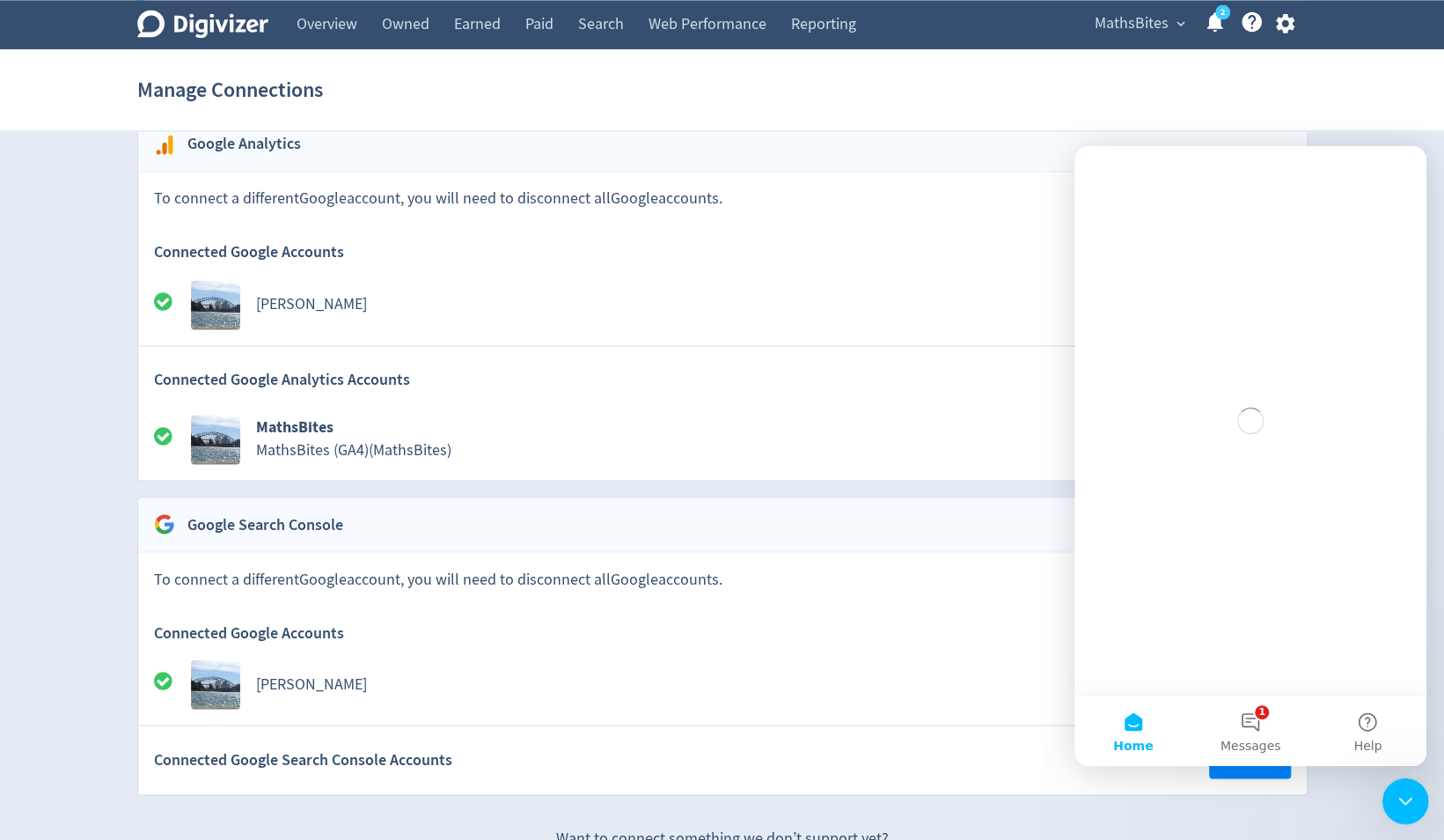
scroll to position [0, 0]
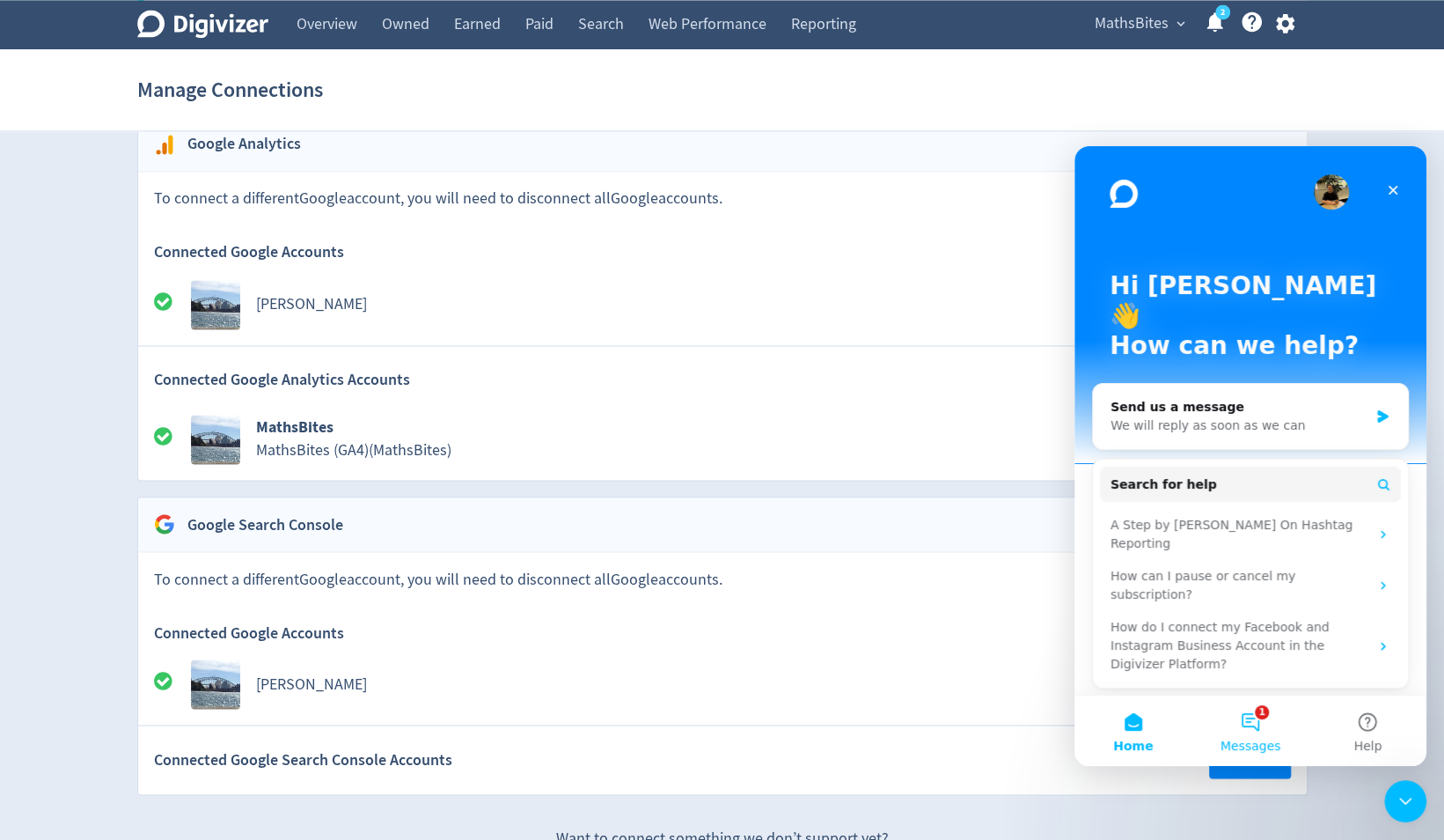
click at [1243, 734] on button "1 Messages" at bounding box center [1250, 730] width 117 height 71
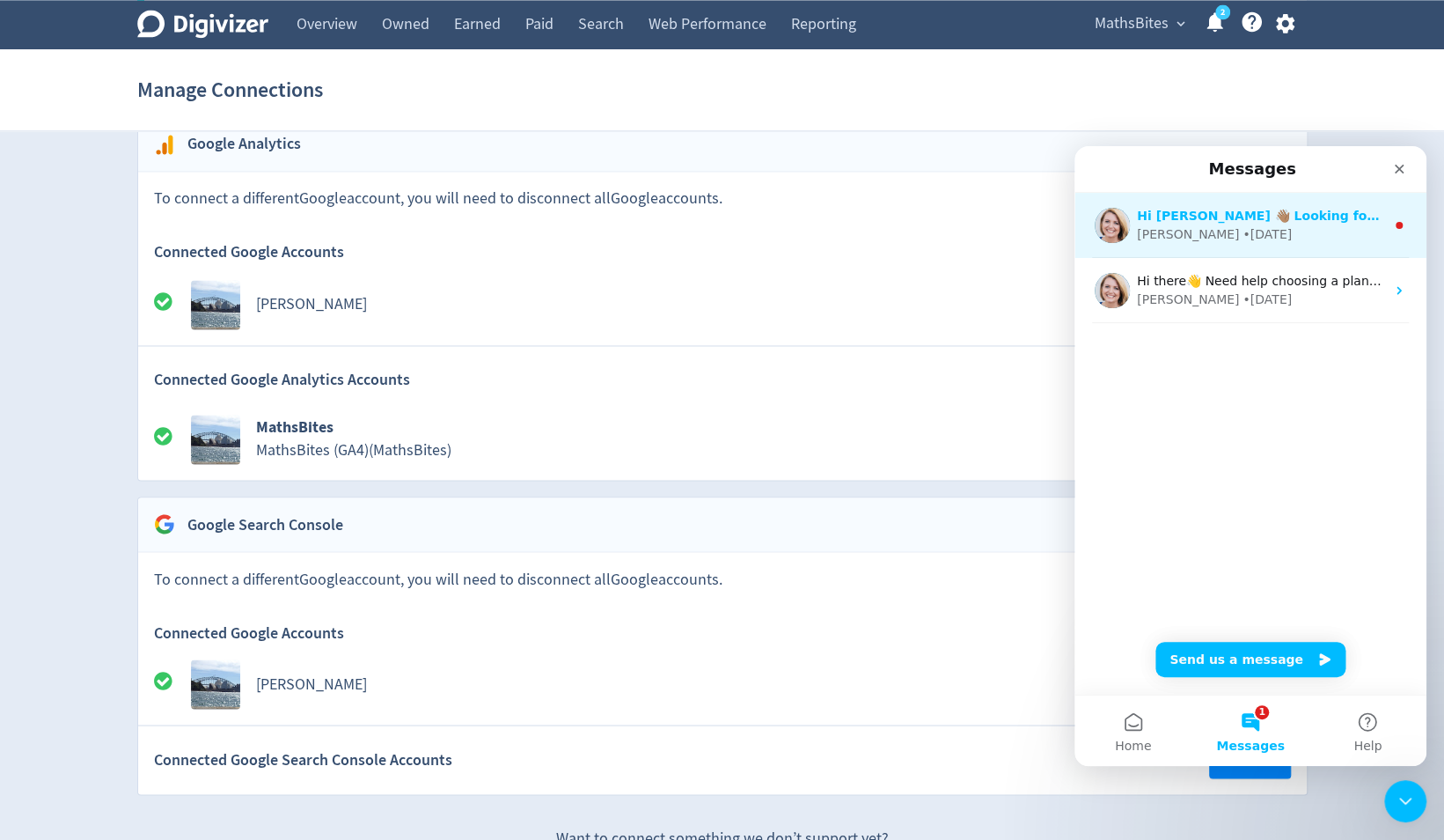
click at [1297, 223] on div "Hi Penny 👋🏽 Looking for performance insights? How can I help?" at bounding box center [1261, 216] width 248 height 19
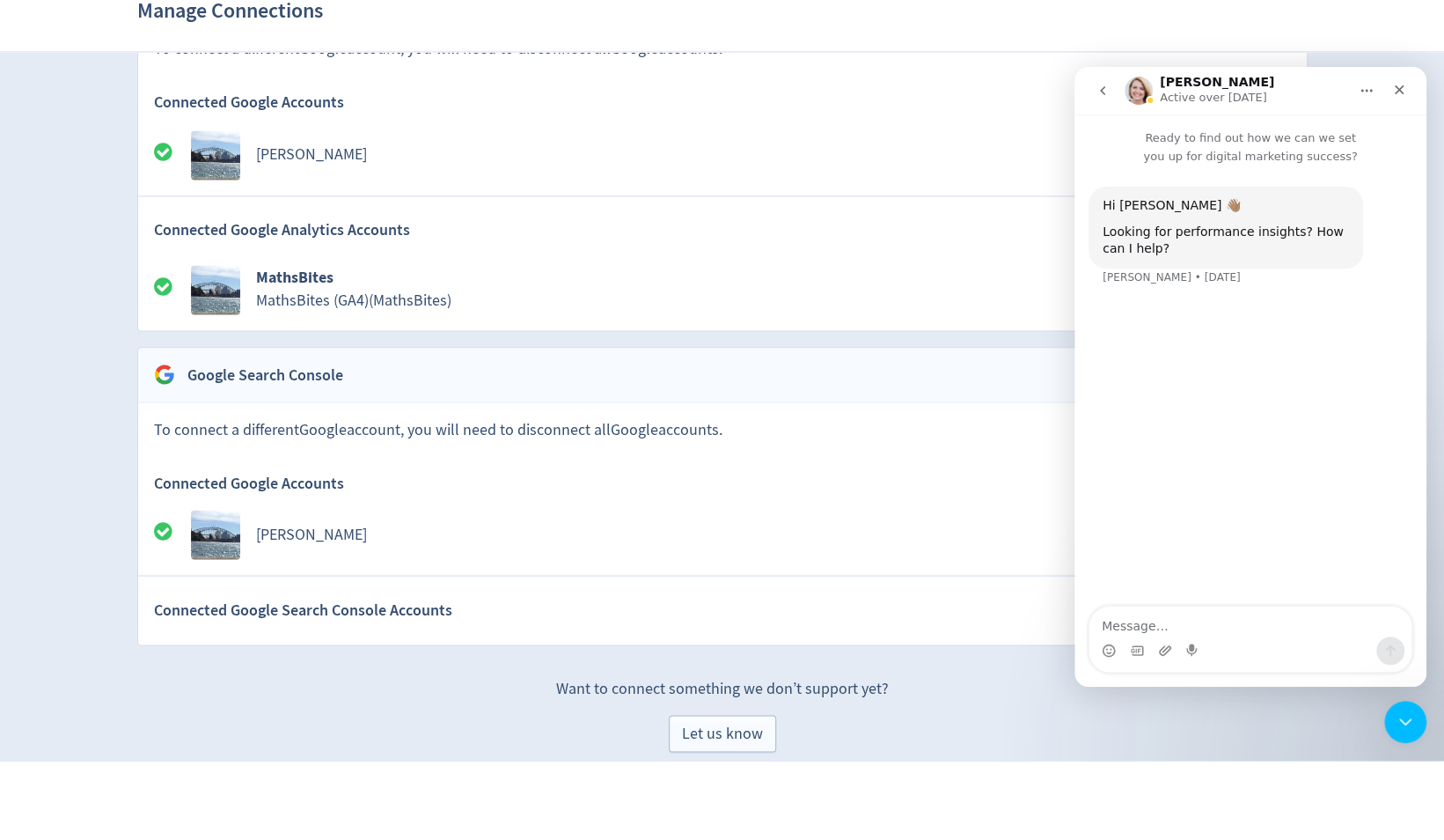
scroll to position [1771, 0]
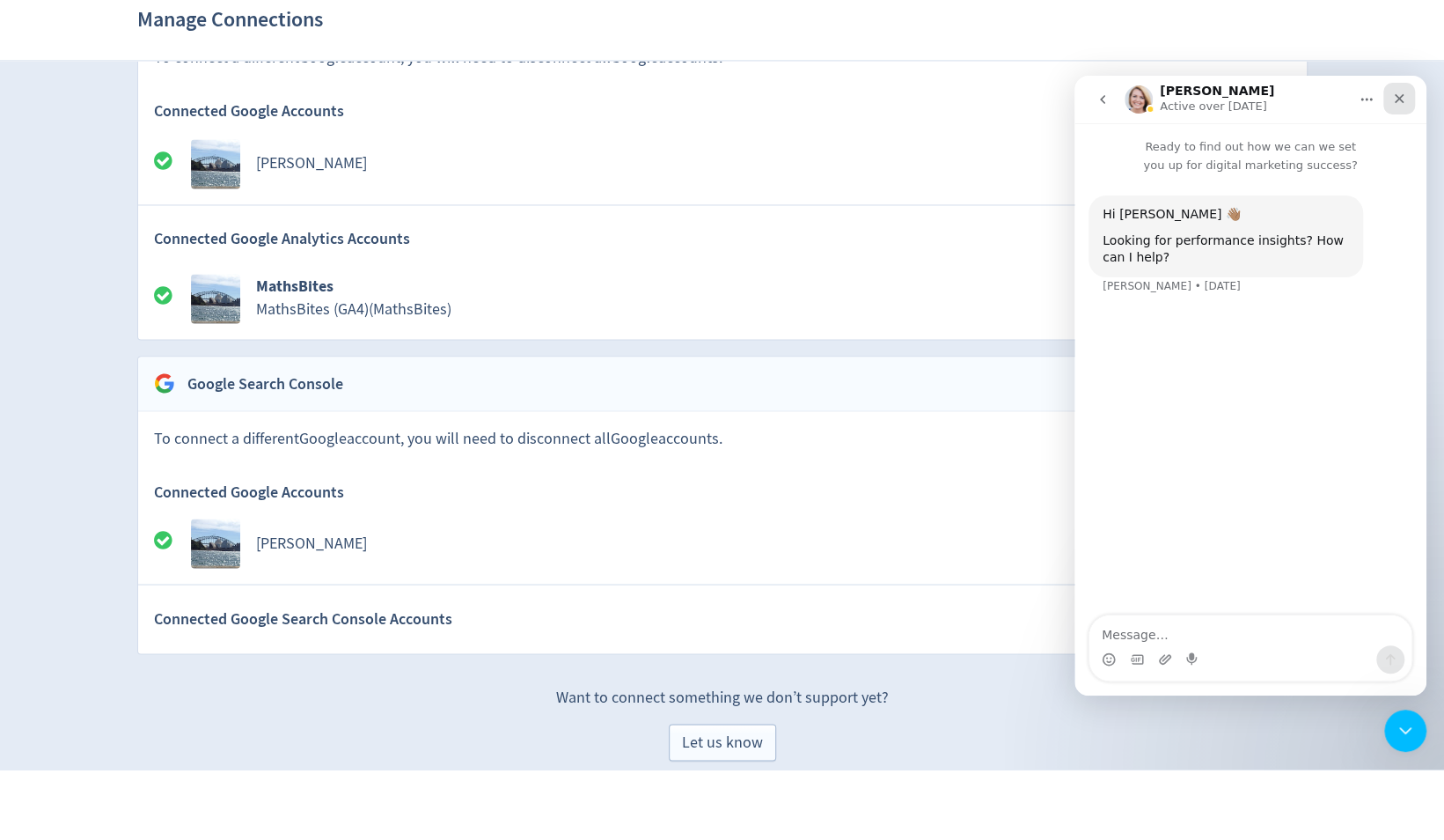
click at [1398, 99] on icon "Close" at bounding box center [1400, 99] width 10 height 10
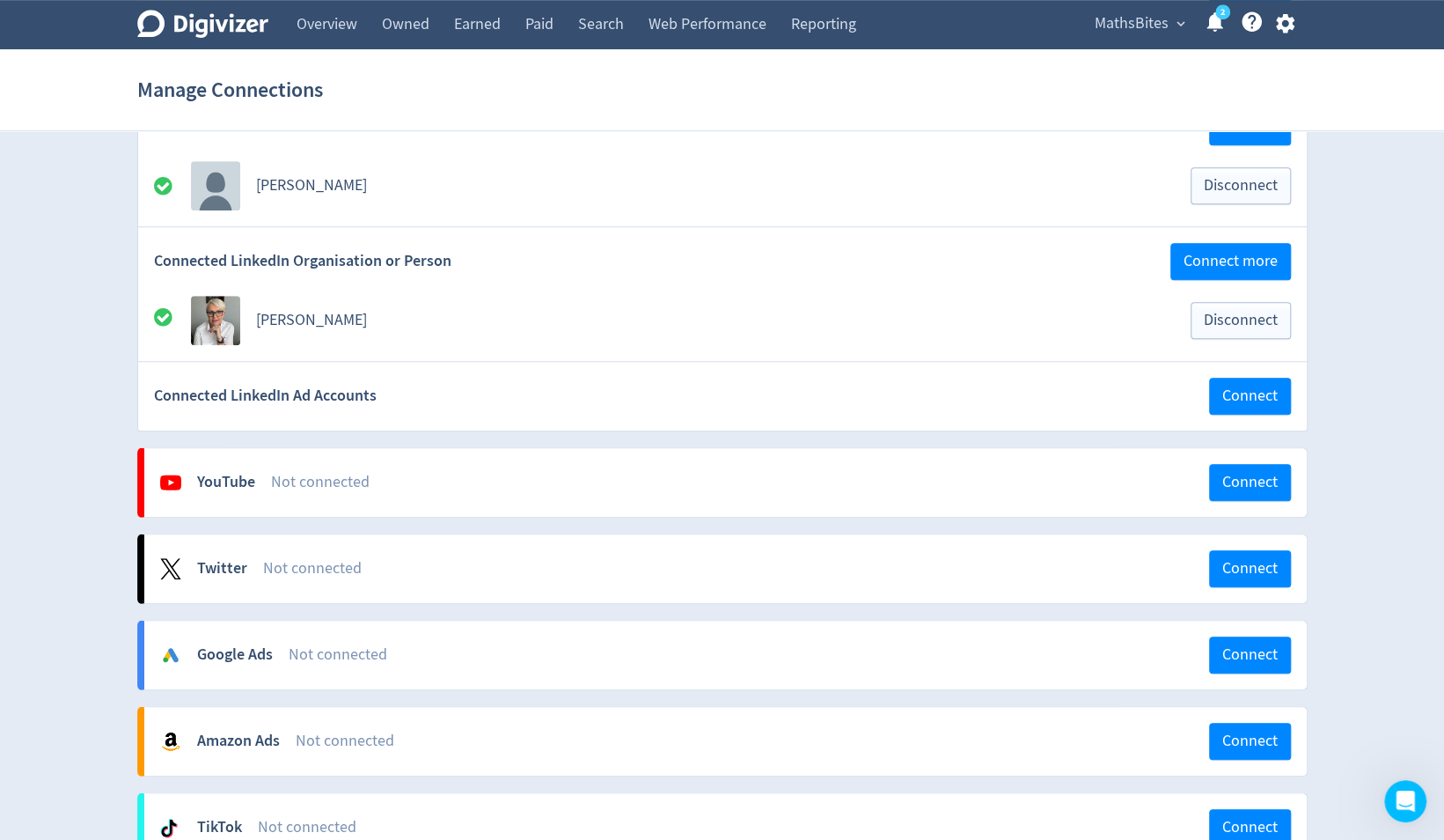
scroll to position [760, 0]
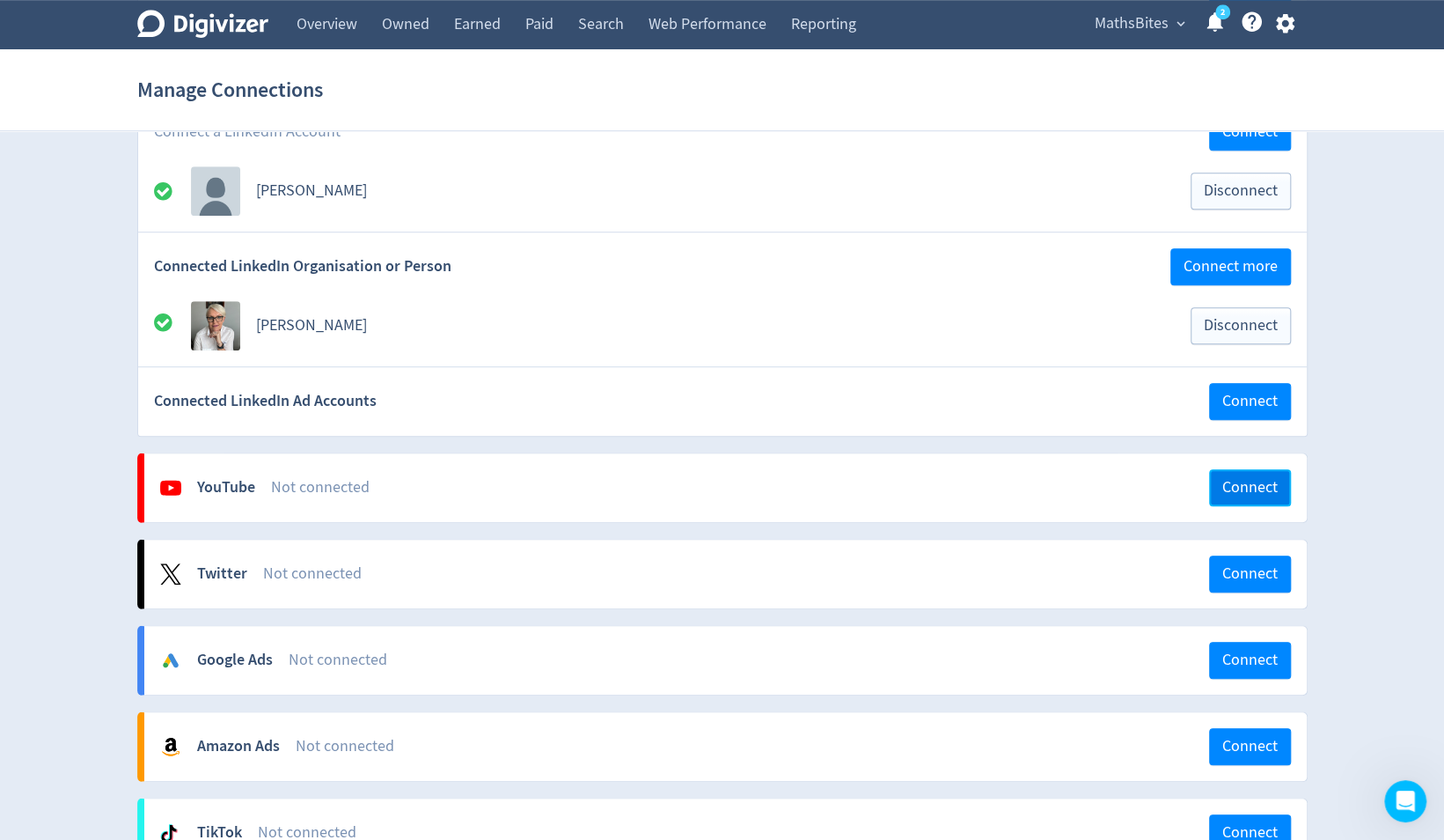
click at [1254, 484] on span "Connect" at bounding box center [1251, 487] width 56 height 16
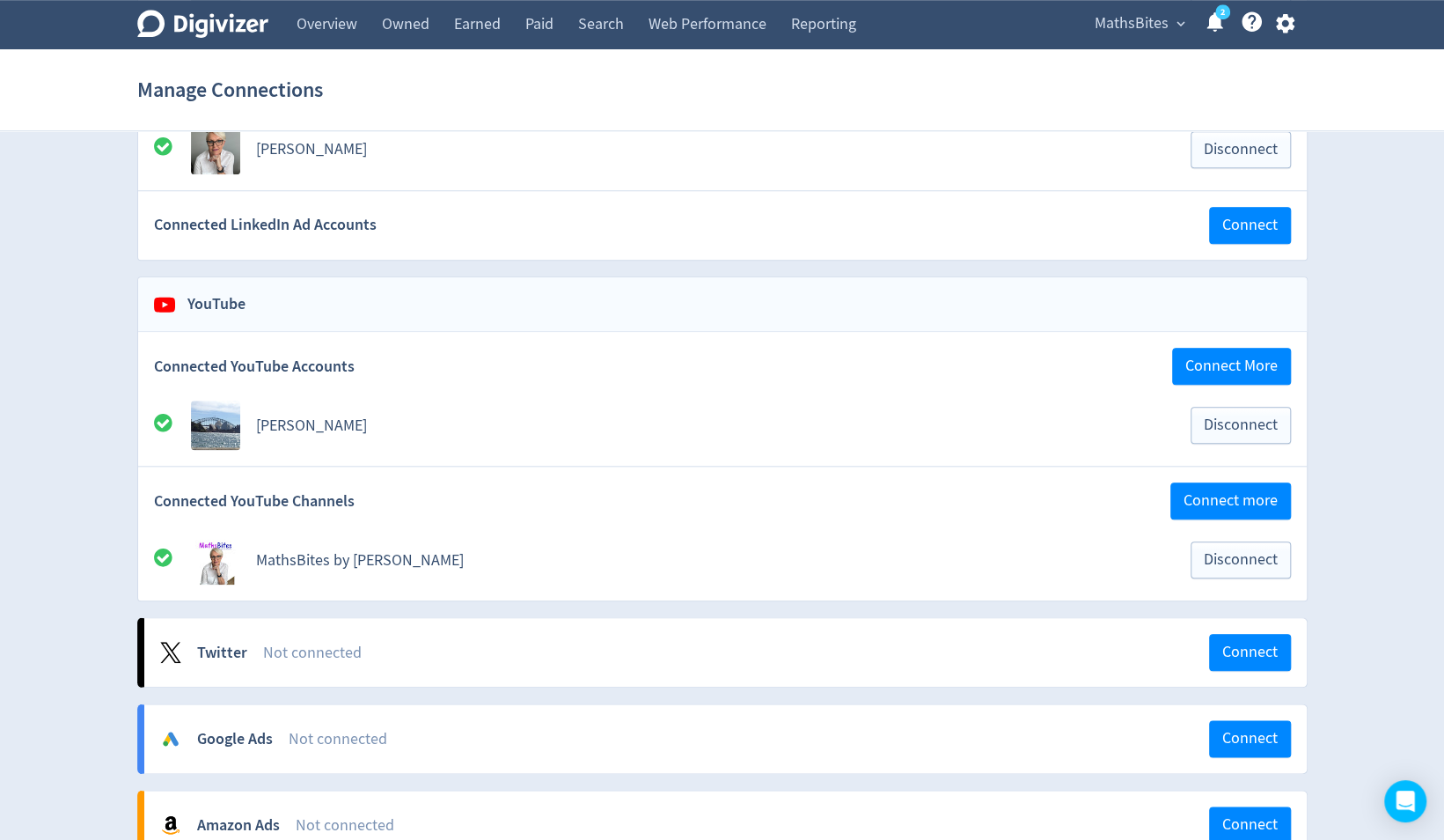
scroll to position [933, 0]
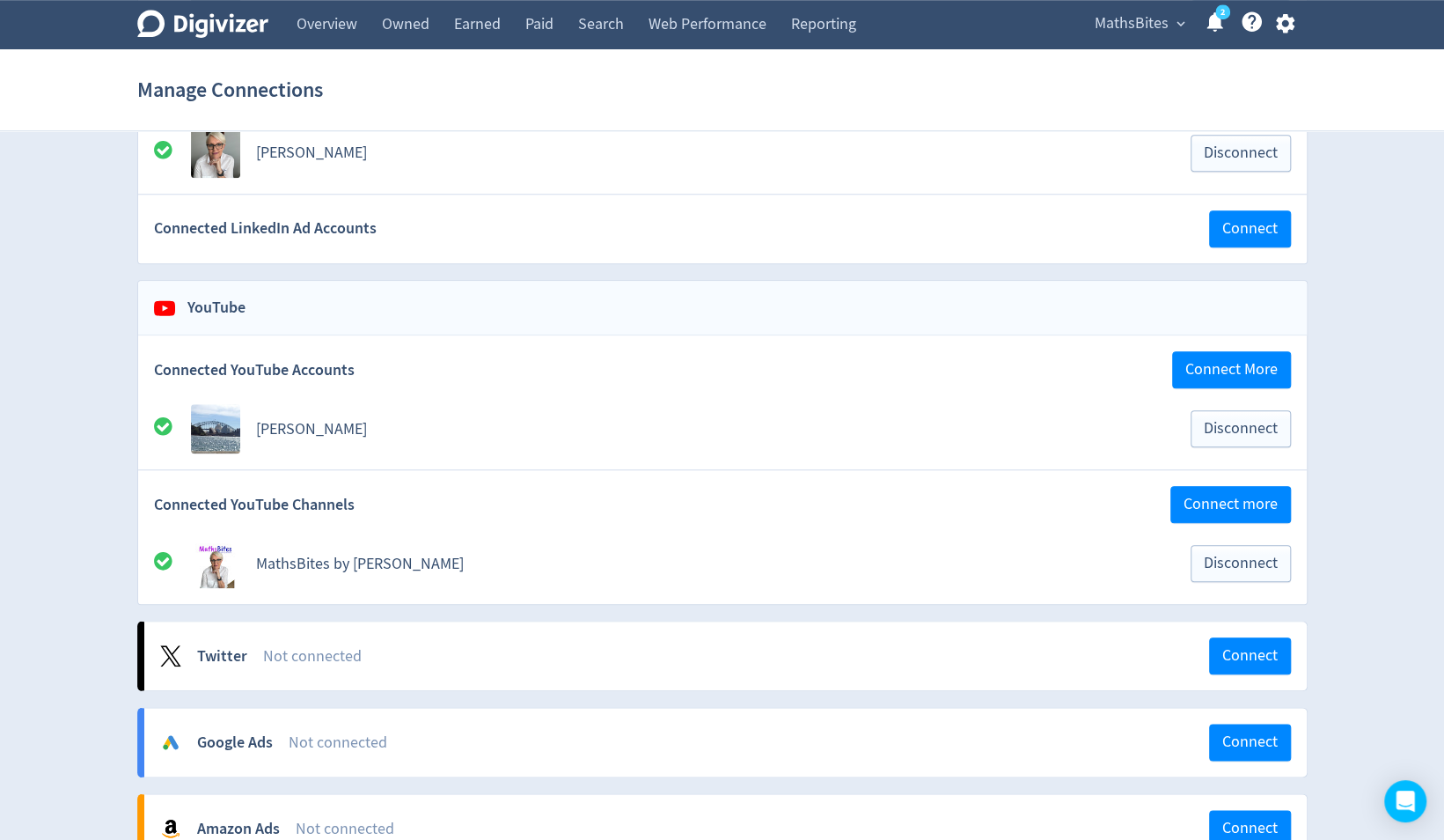
click at [1219, 5] on circle at bounding box center [1223, 11] width 15 height 15
click at [322, 25] on link "Overview" at bounding box center [327, 24] width 86 height 49
